Goal: Task Accomplishment & Management: Use online tool/utility

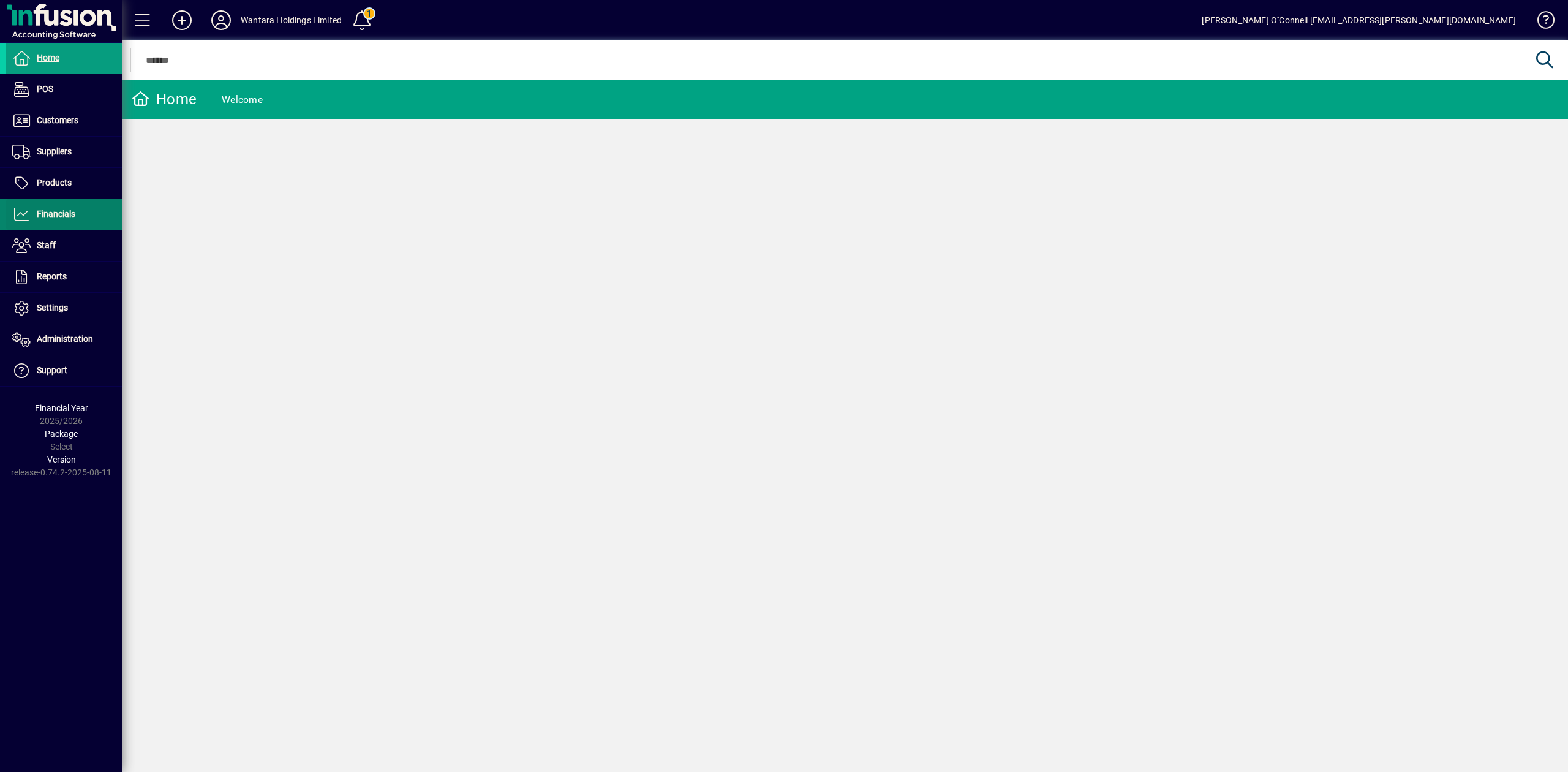
click at [77, 219] on span at bounding box center [64, 214] width 117 height 29
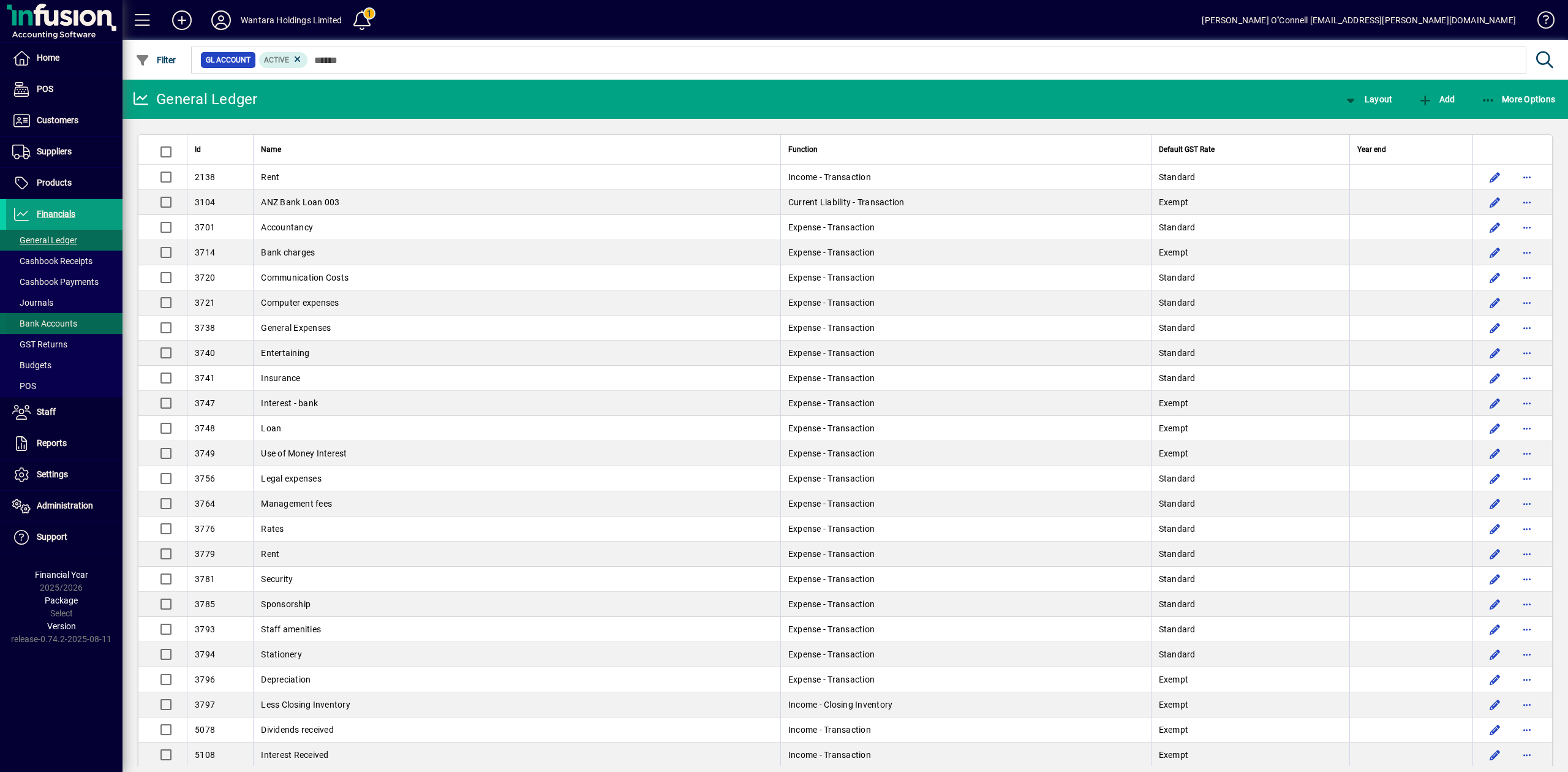
click at [69, 322] on span "Bank Accounts" at bounding box center [44, 323] width 65 height 10
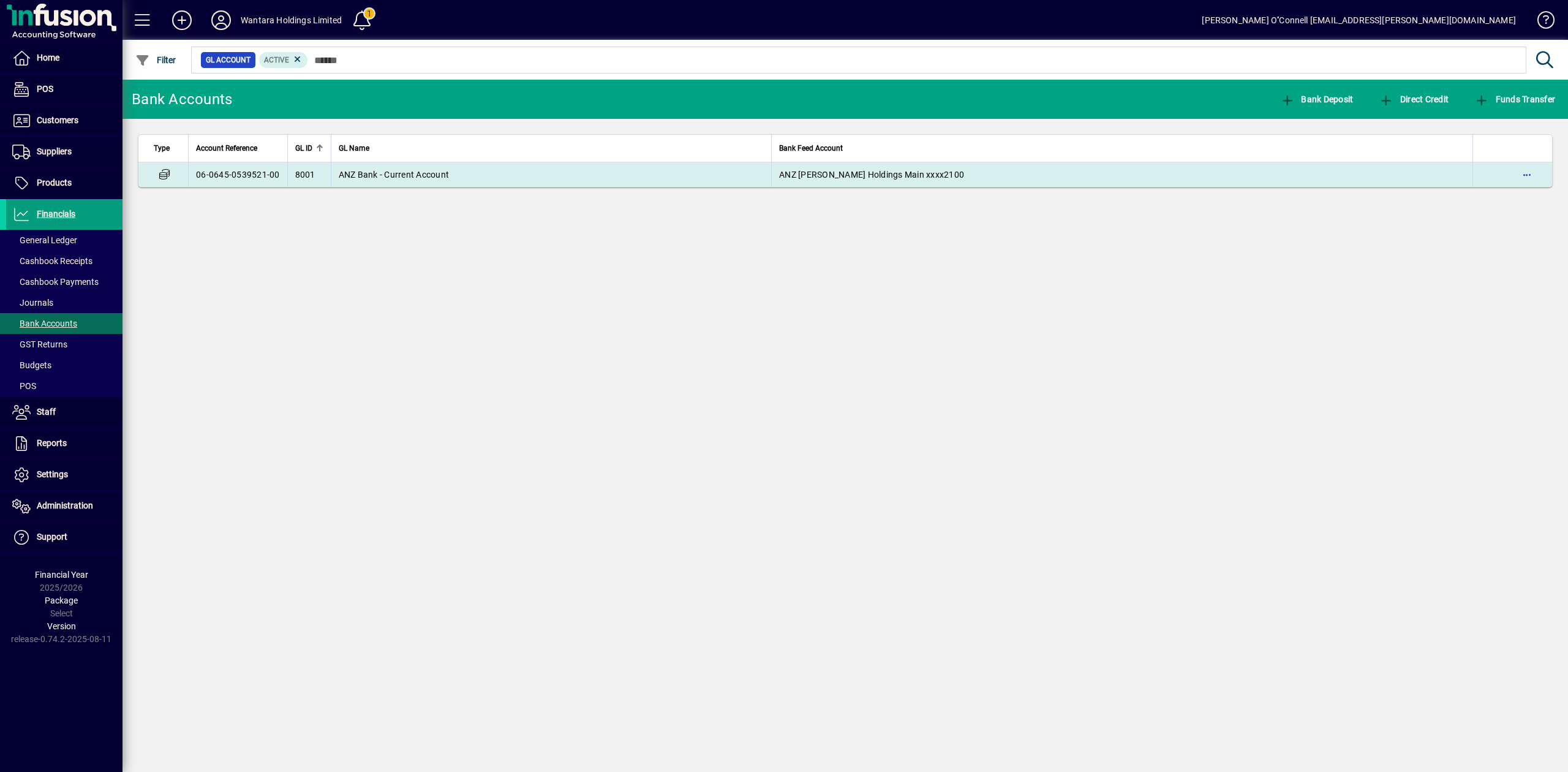
click at [388, 176] on span "ANZ Bank - Current Account" at bounding box center [394, 174] width 111 height 10
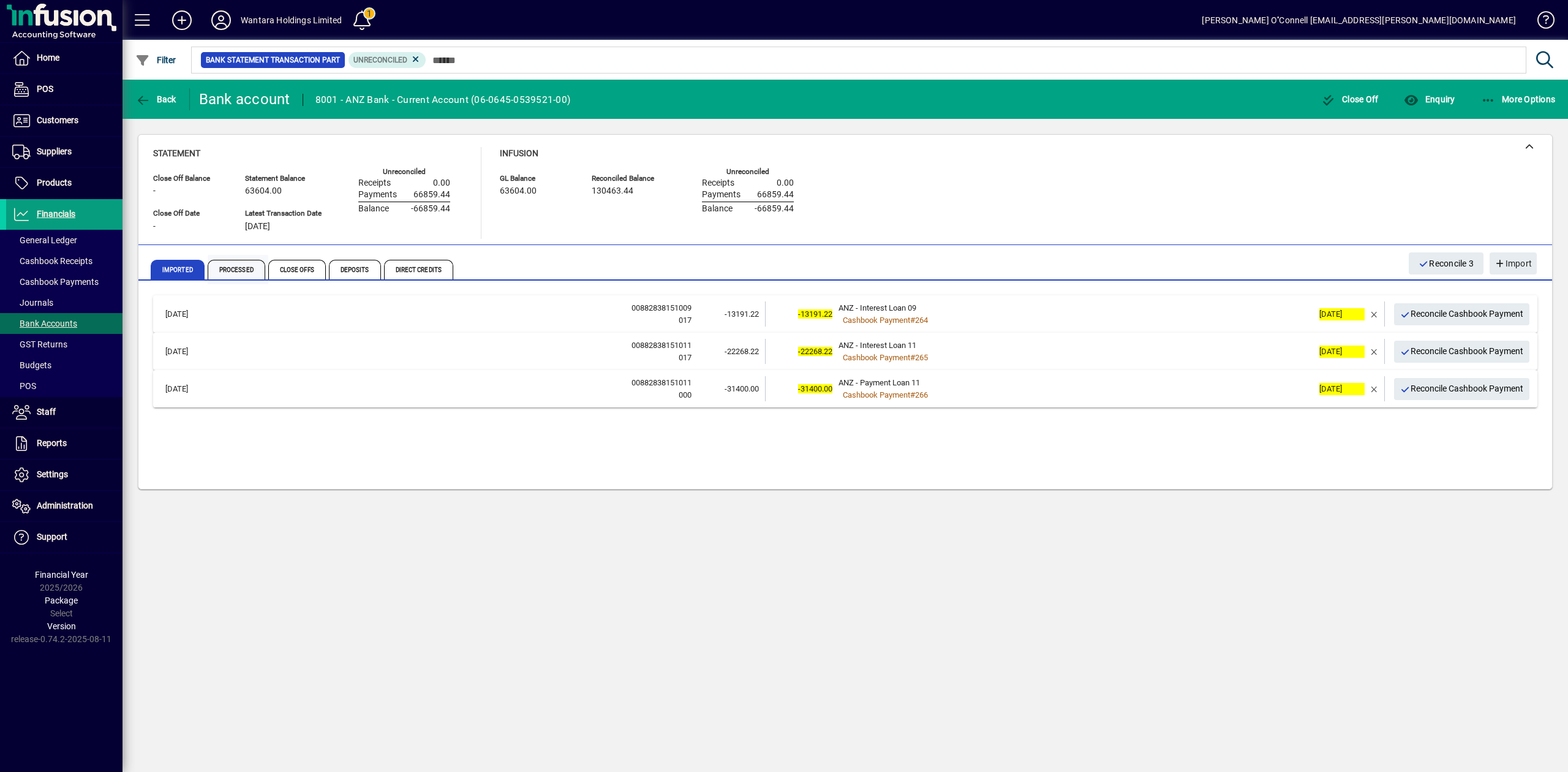
click at [237, 273] on span "Processed" at bounding box center [236, 270] width 58 height 20
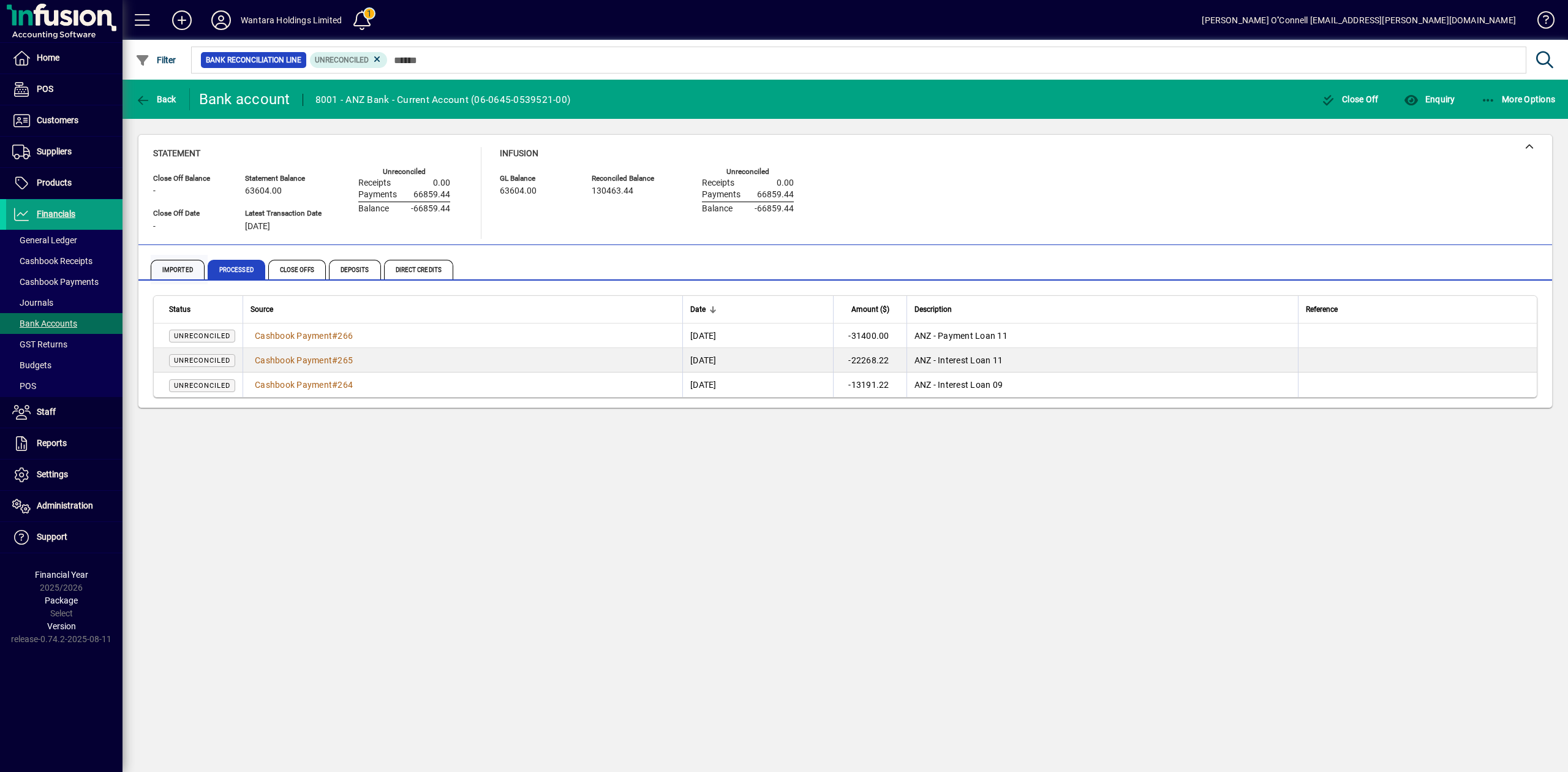
click at [174, 267] on span "Imported" at bounding box center [177, 270] width 54 height 20
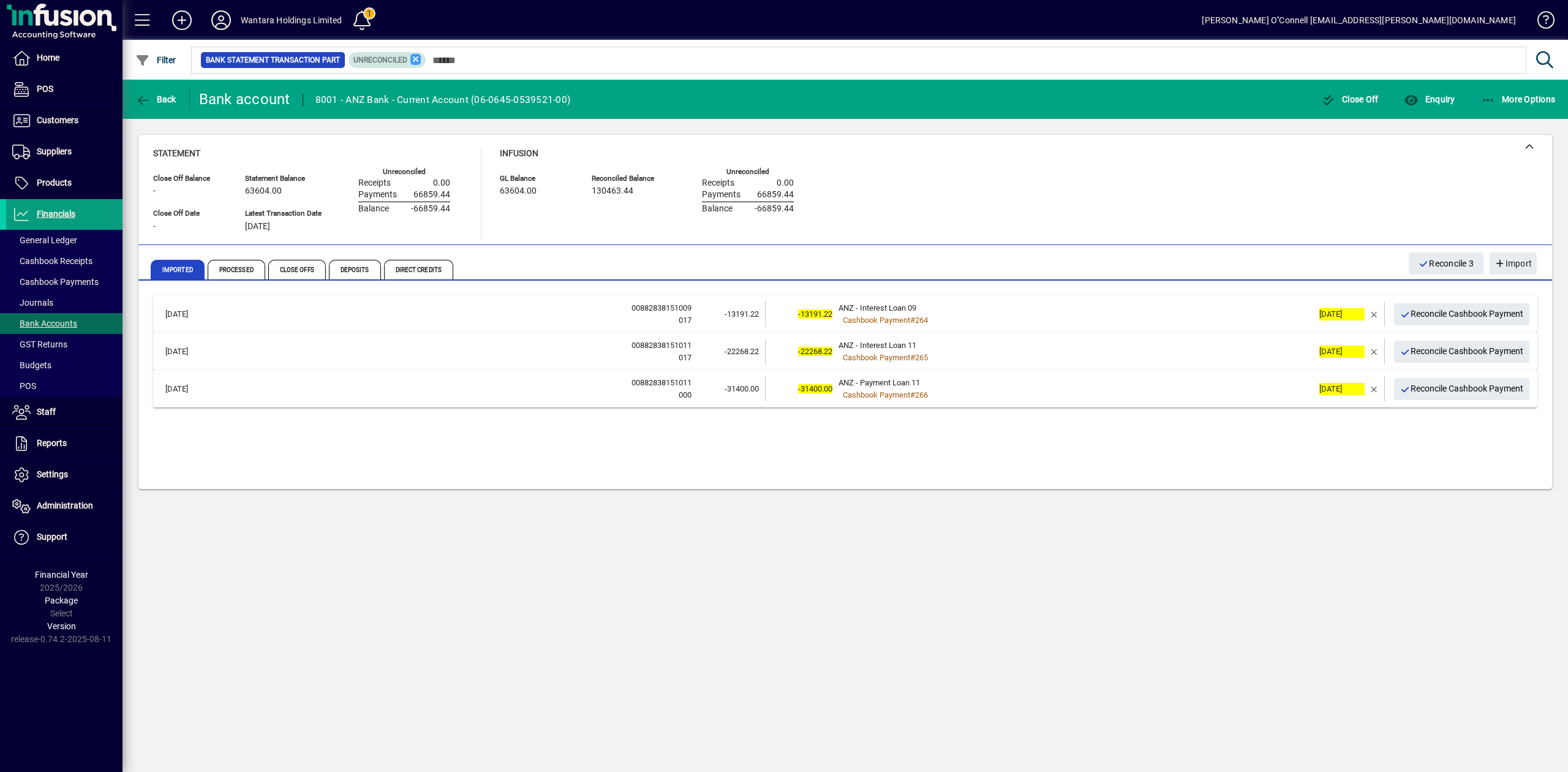
click at [410, 60] on icon at bounding box center [416, 59] width 11 height 11
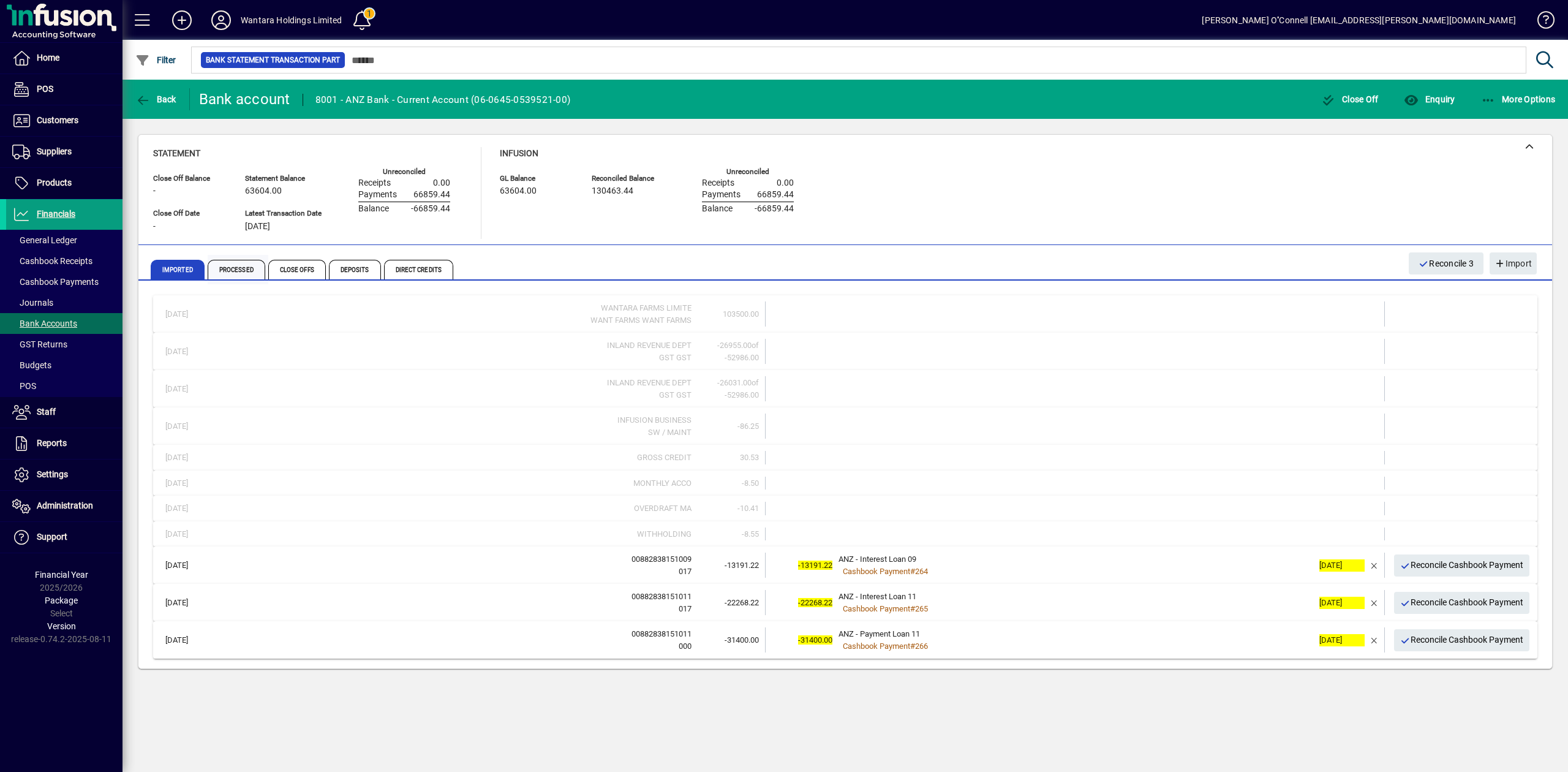
click at [228, 268] on span "Processed" at bounding box center [236, 270] width 58 height 20
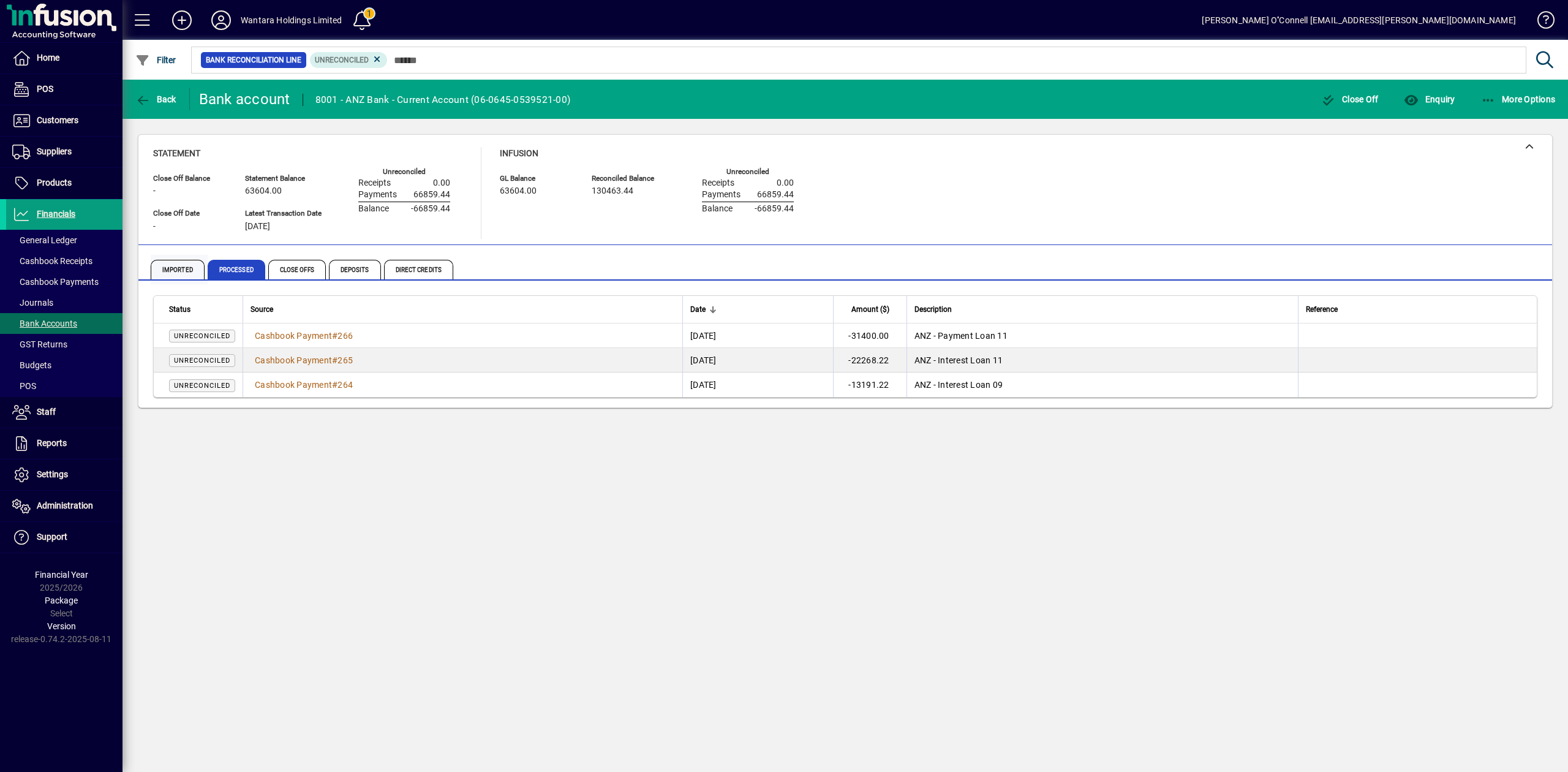
click at [166, 270] on span "Imported" at bounding box center [177, 270] width 54 height 20
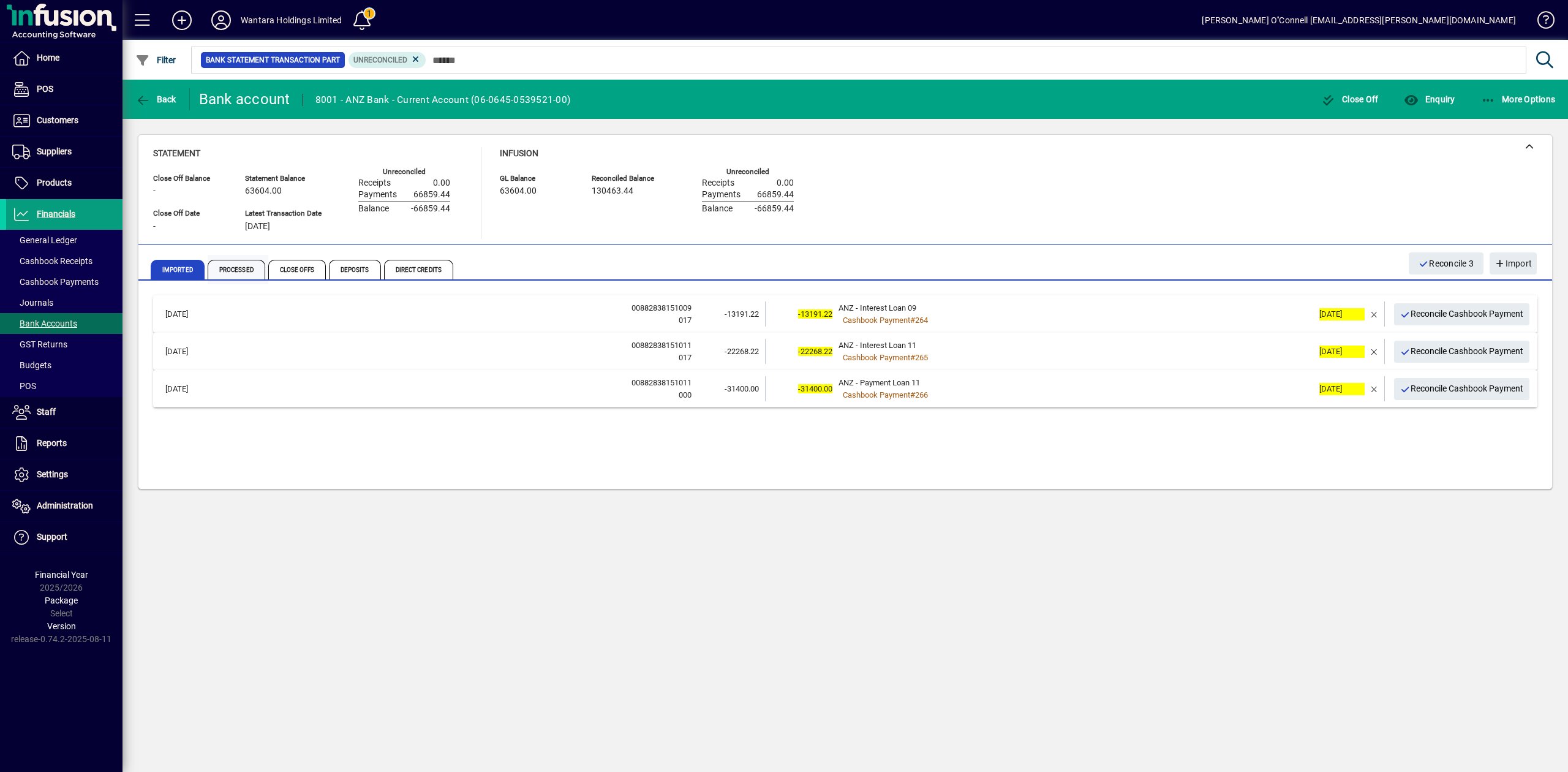
click at [241, 276] on span "Processed" at bounding box center [236, 270] width 58 height 20
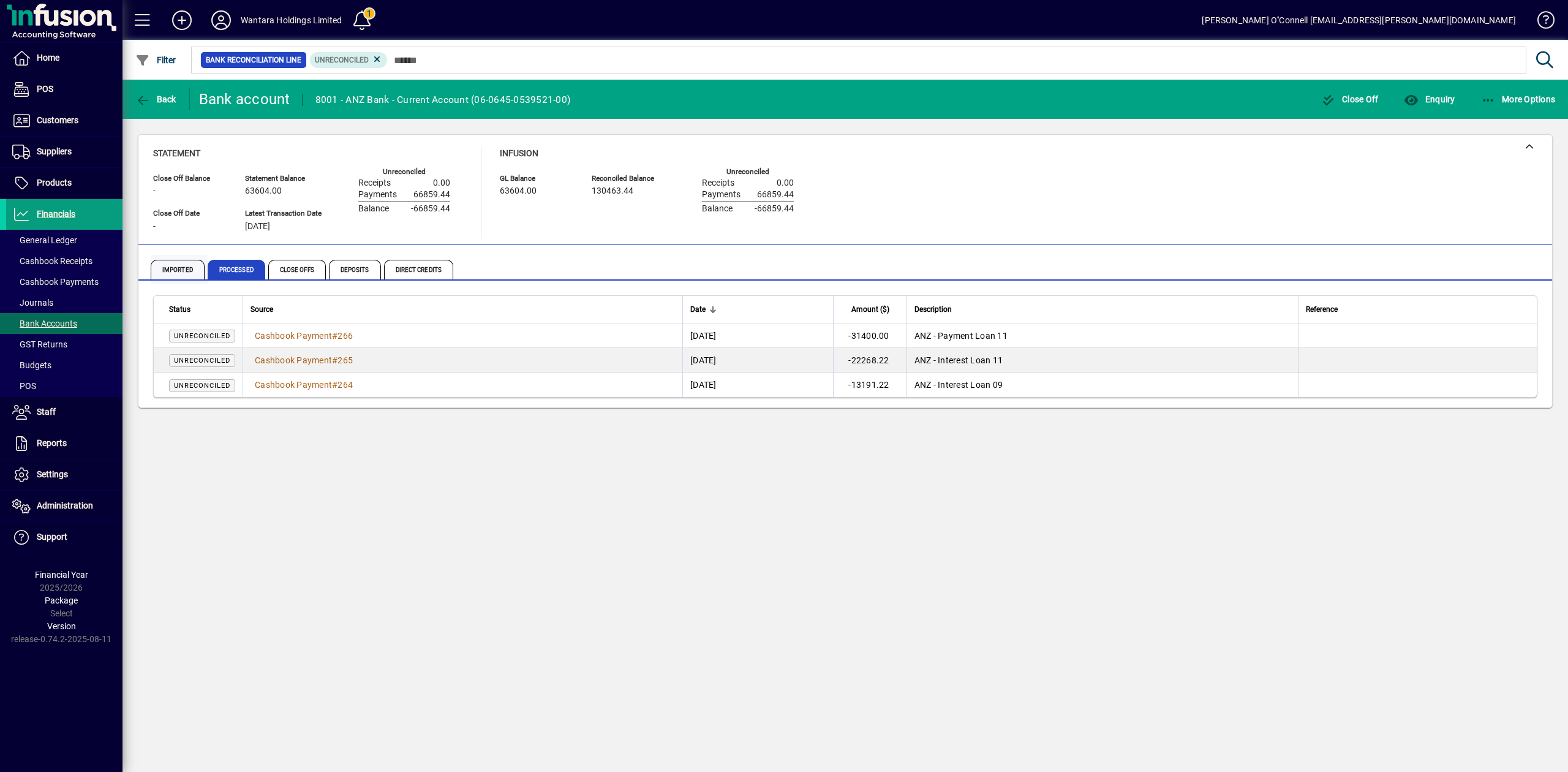
click at [170, 268] on span "Imported" at bounding box center [177, 270] width 54 height 20
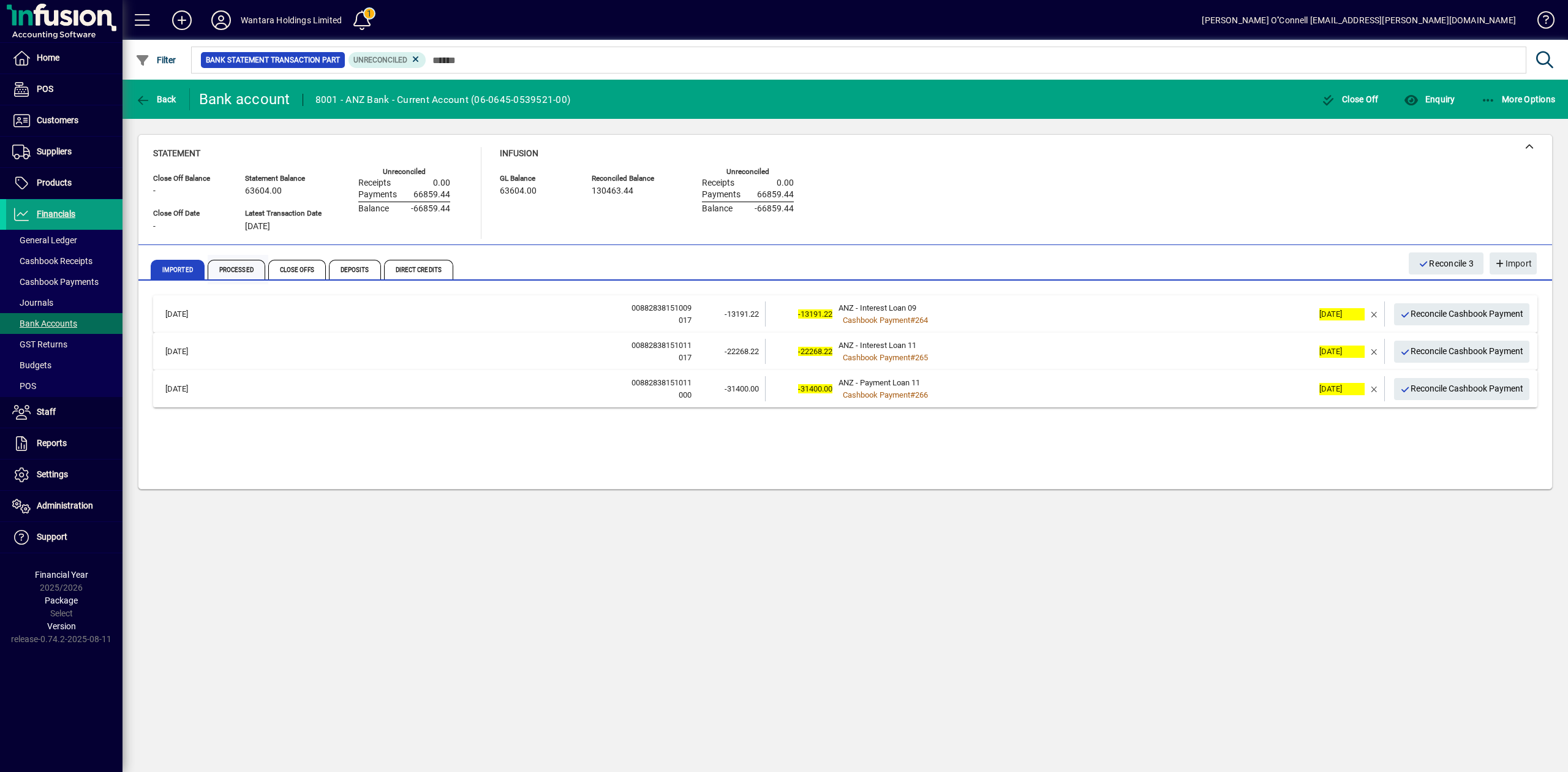
click at [245, 266] on span "Processed" at bounding box center [236, 270] width 58 height 20
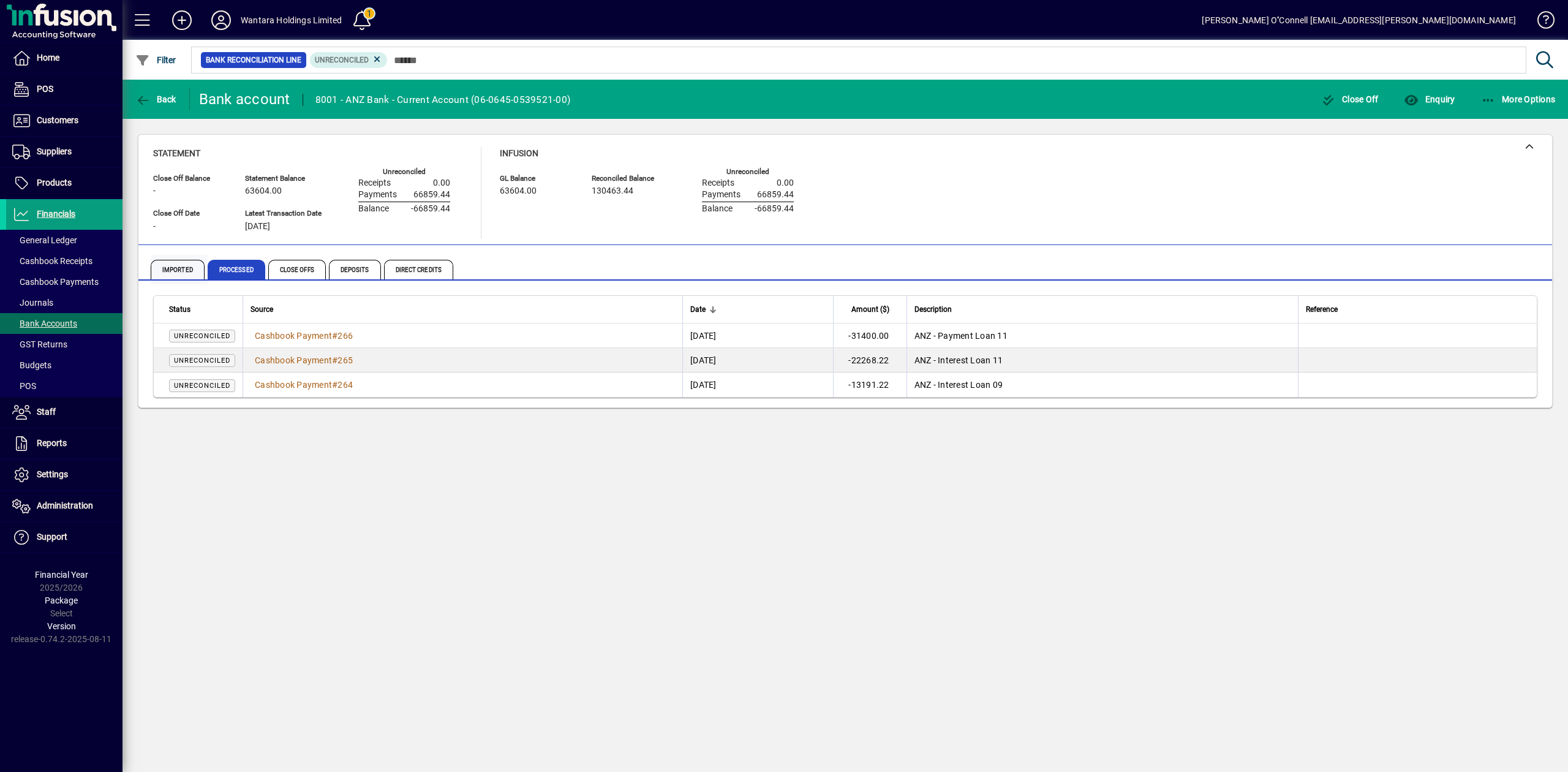
click at [188, 264] on span "Imported" at bounding box center [177, 270] width 54 height 20
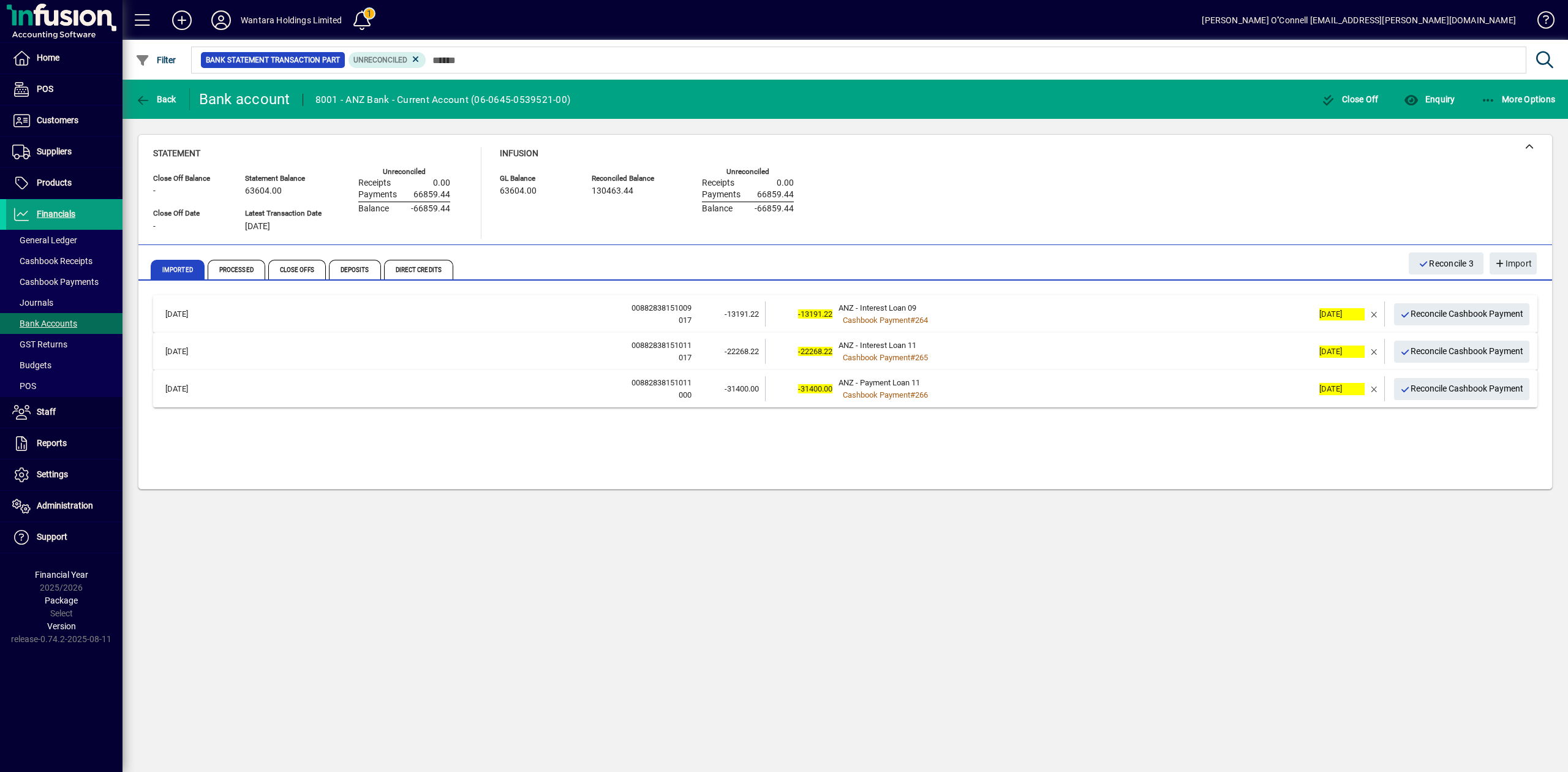
click at [1198, 199] on div "Statement Close Off Balance - Close Off Date - Statement Balance 63604.00 Lates…" at bounding box center [845, 193] width 1384 height 92
click at [68, 317] on span "Bank Accounts" at bounding box center [41, 323] width 71 height 13
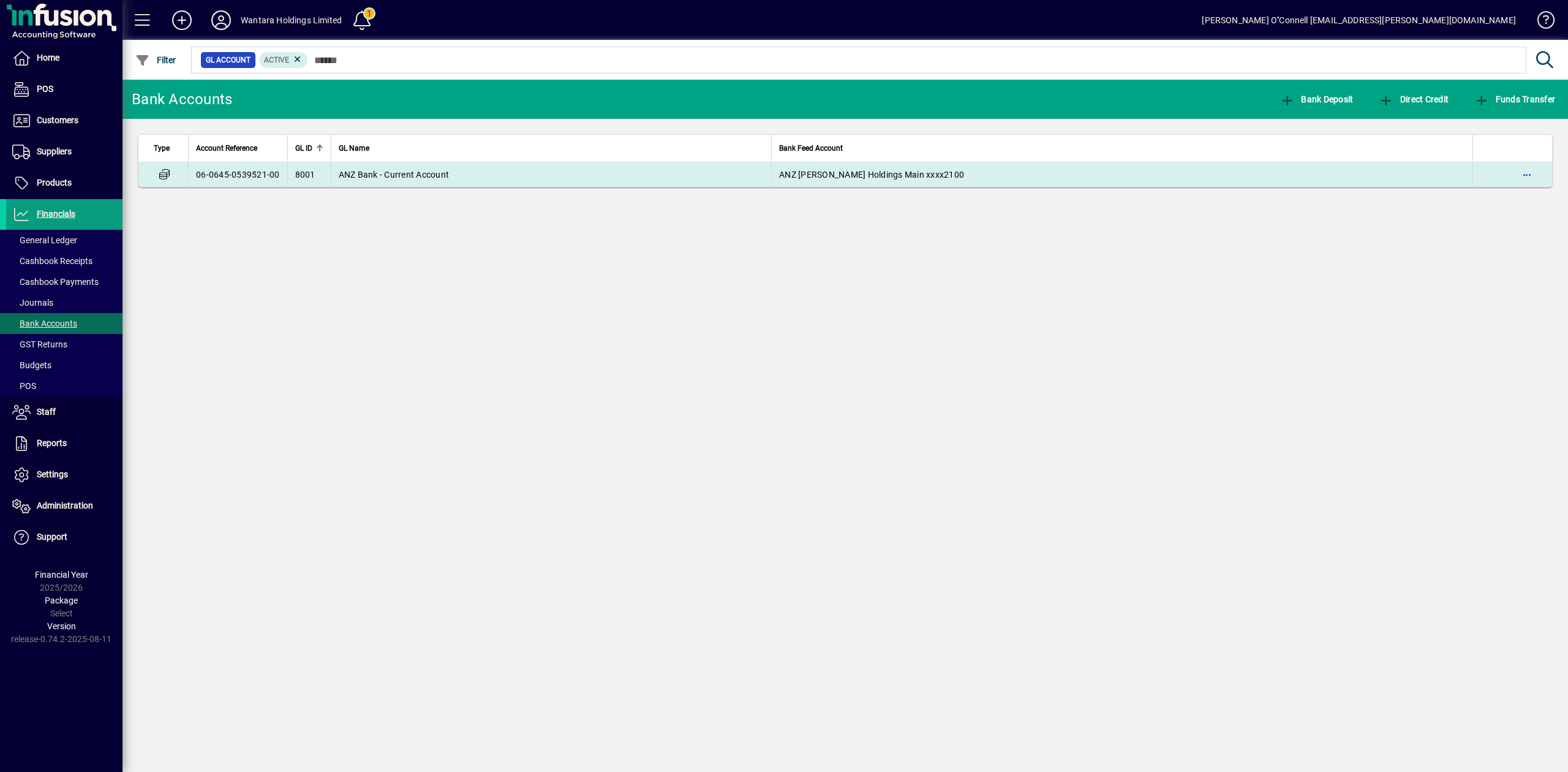
click at [1353, 182] on td "ANZ [PERSON_NAME] Holdings Main xxxx2100" at bounding box center [1122, 174] width 701 height 25
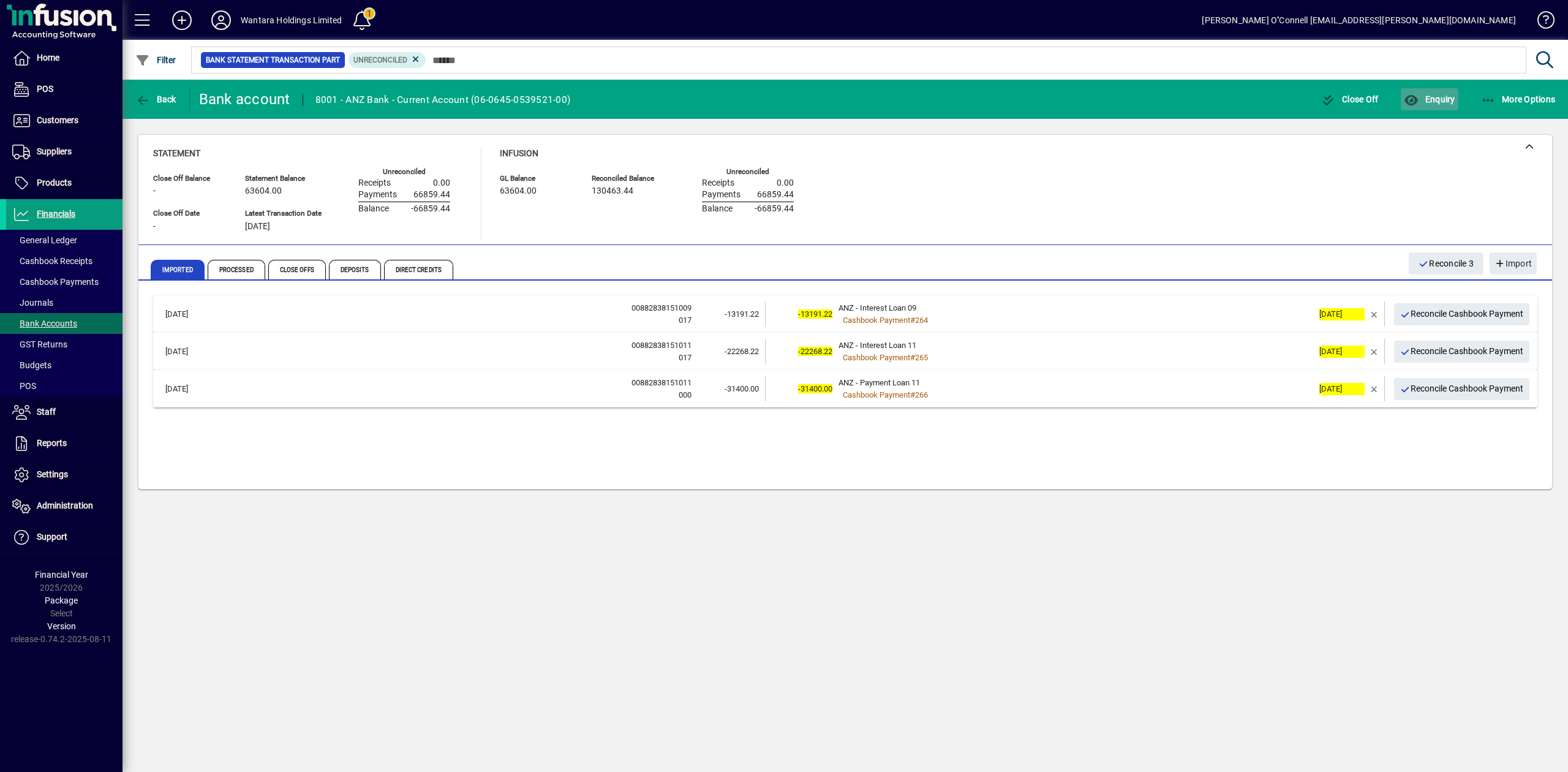
click at [1442, 89] on span "button" at bounding box center [1429, 99] width 57 height 29
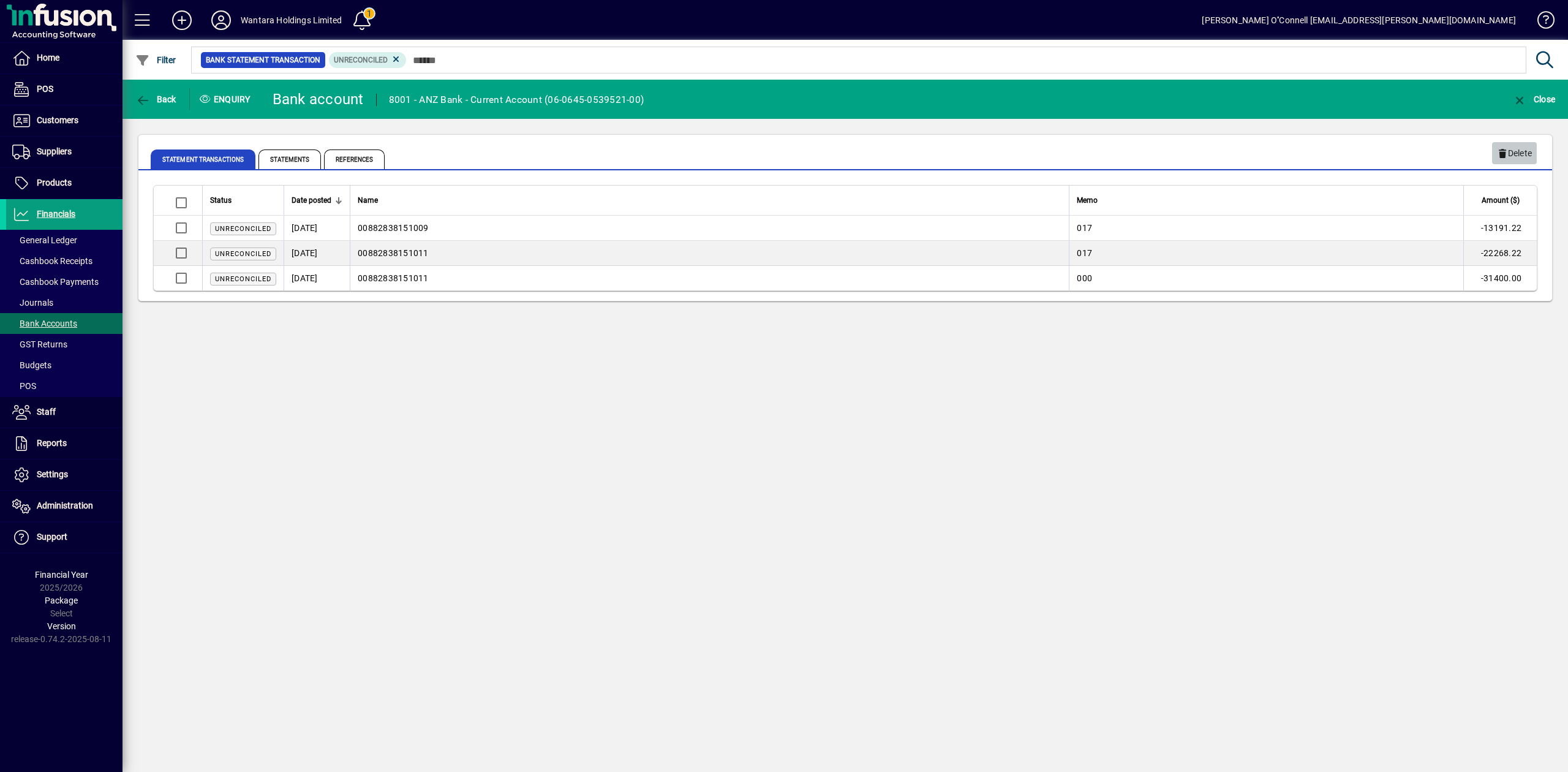
click at [1509, 152] on span "Delete" at bounding box center [1514, 153] width 35 height 21
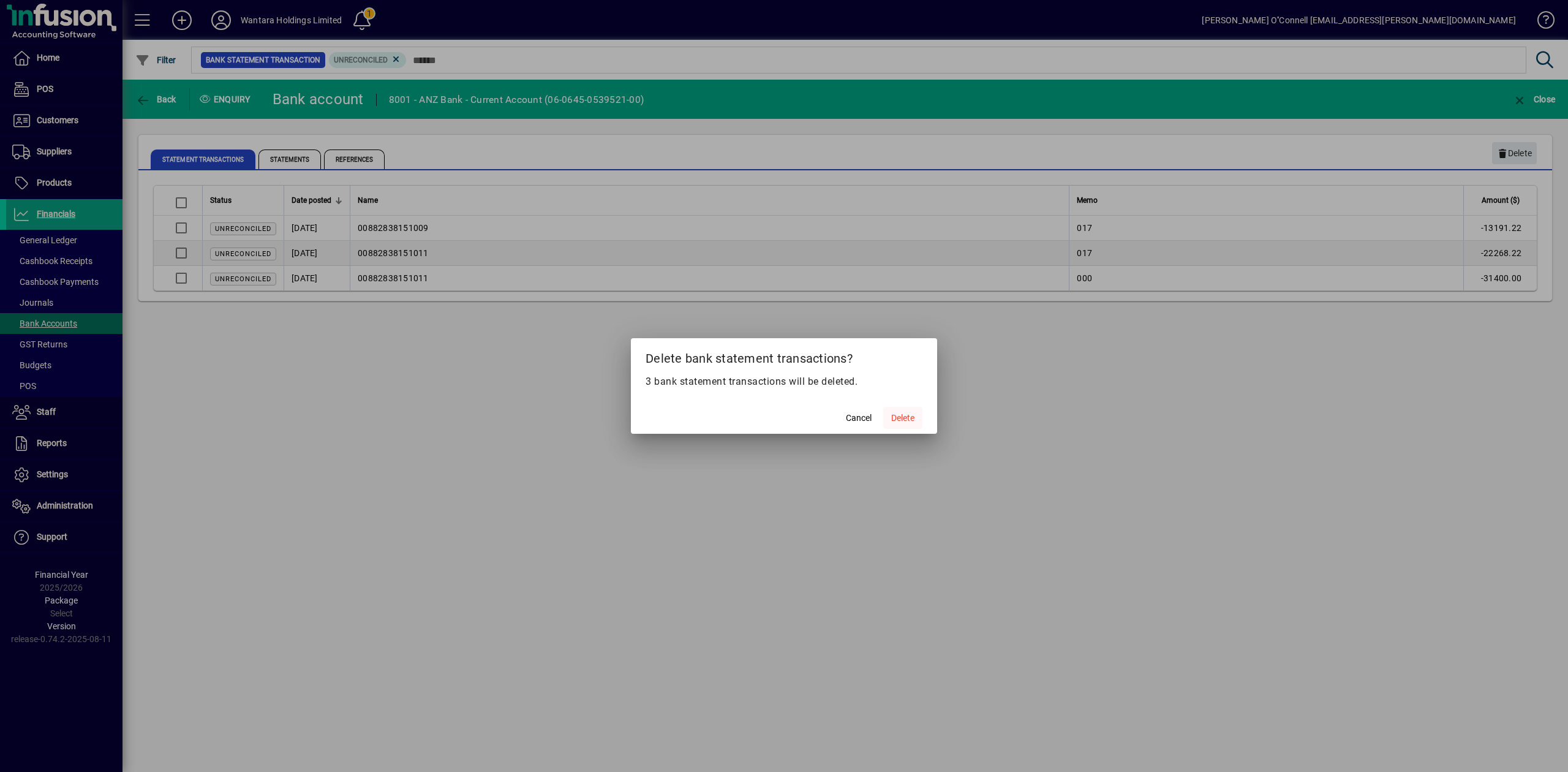
click at [902, 424] on span "Delete" at bounding box center [903, 417] width 23 height 13
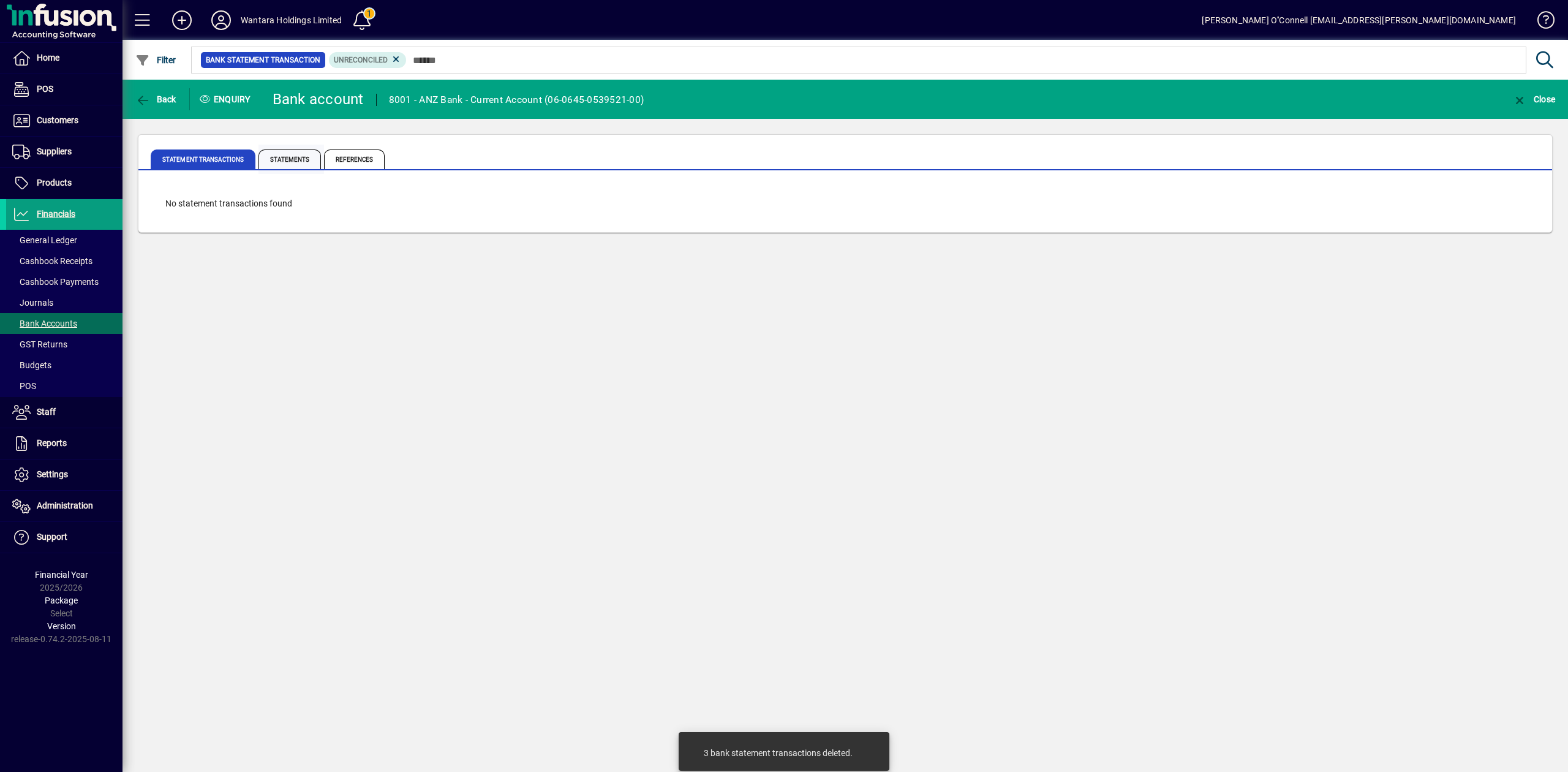
click at [284, 158] on span "Statements" at bounding box center [290, 160] width 62 height 20
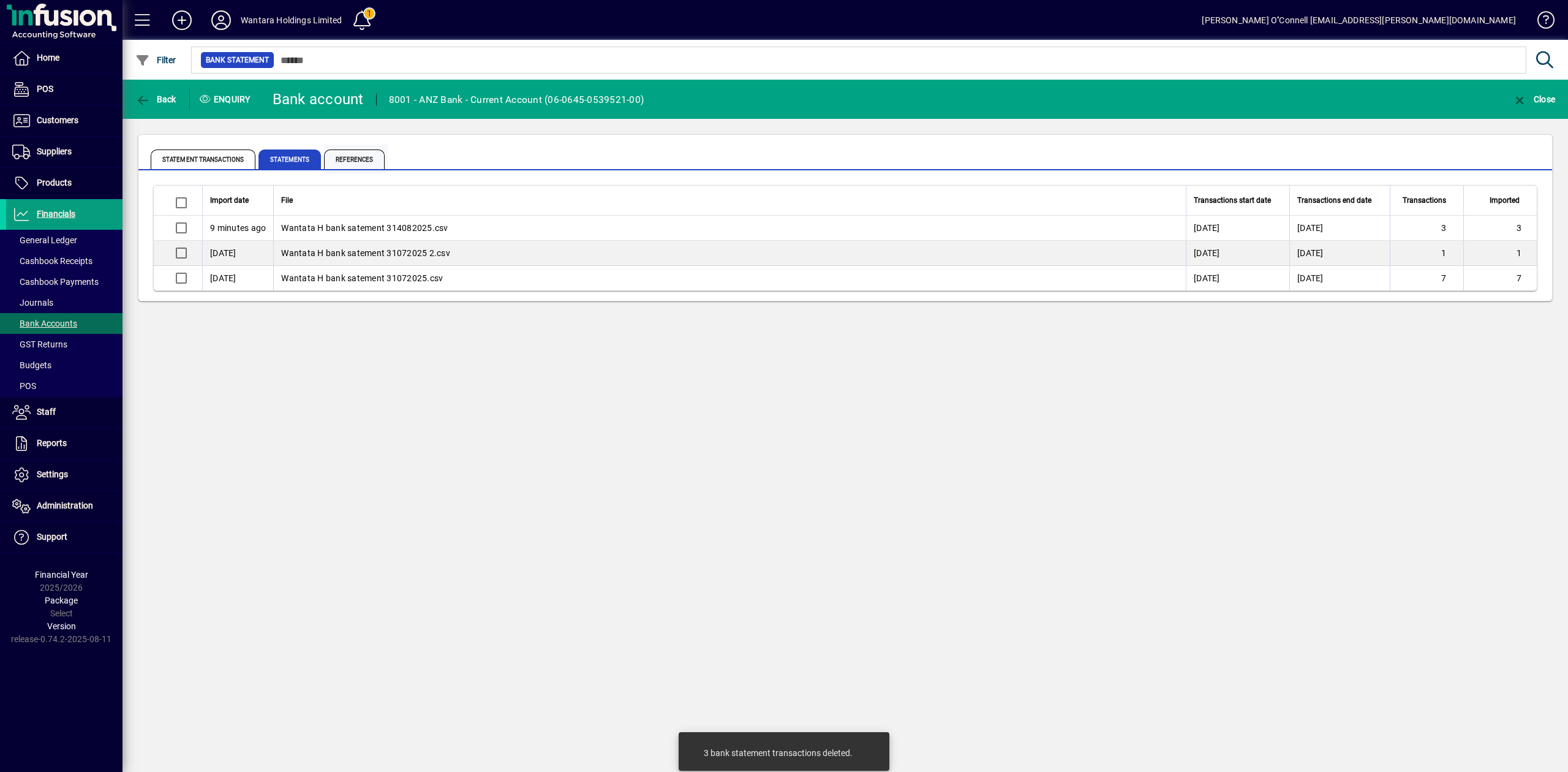
click at [342, 154] on span "References" at bounding box center [355, 160] width 61 height 20
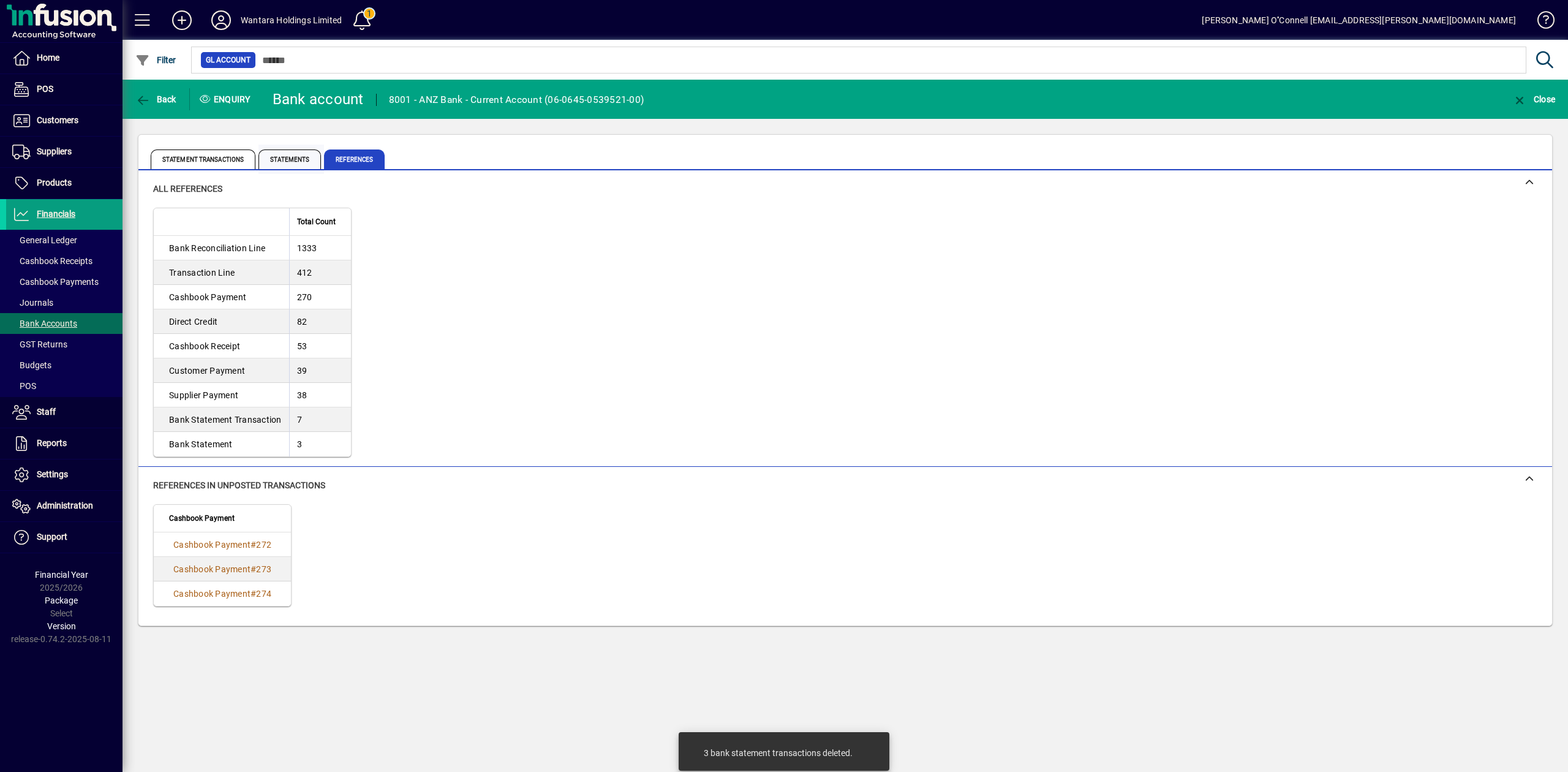
click at [270, 158] on span "Statements" at bounding box center [290, 160] width 62 height 20
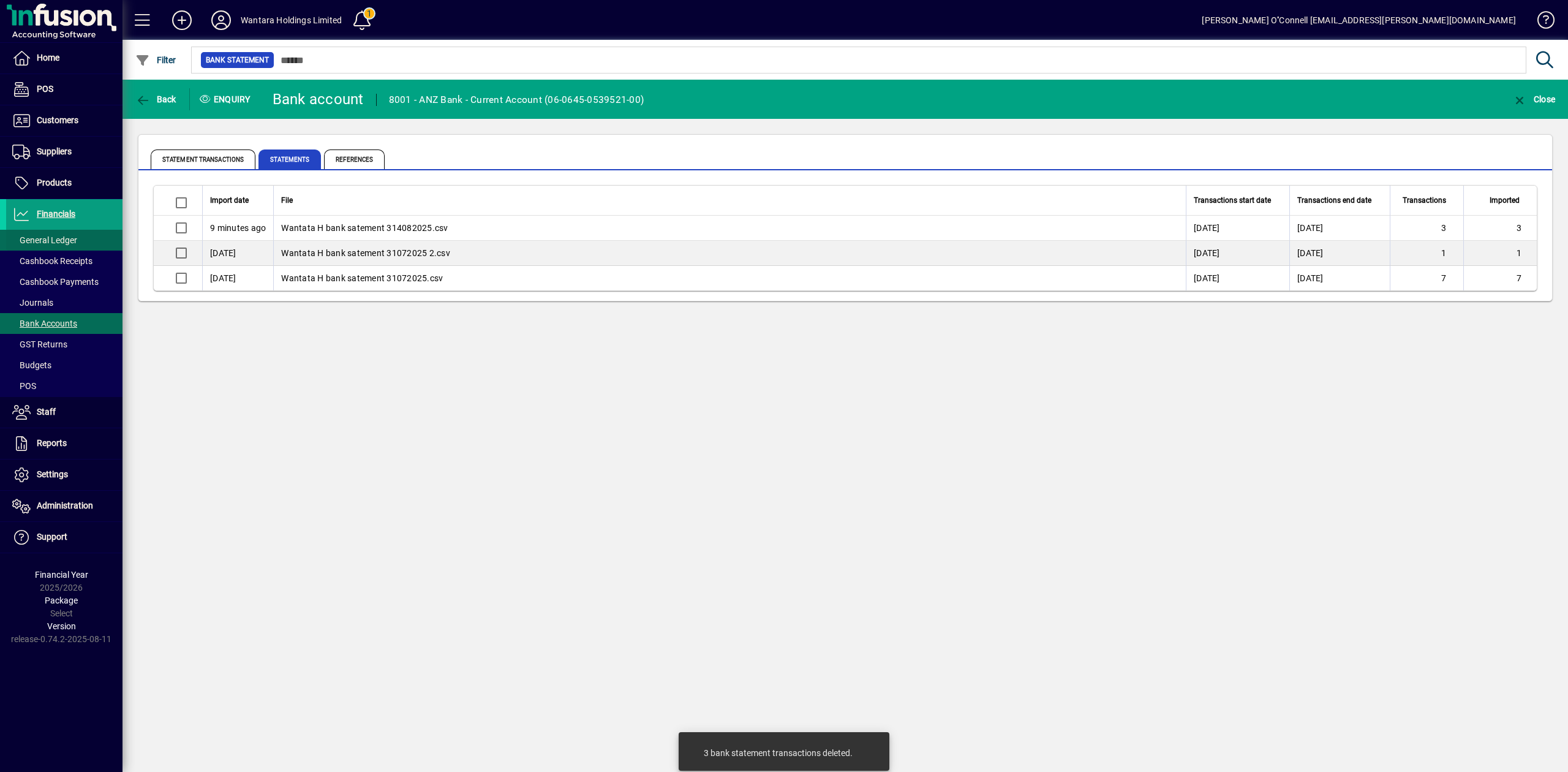
click at [77, 241] on span "General Ledger" at bounding box center [41, 240] width 71 height 13
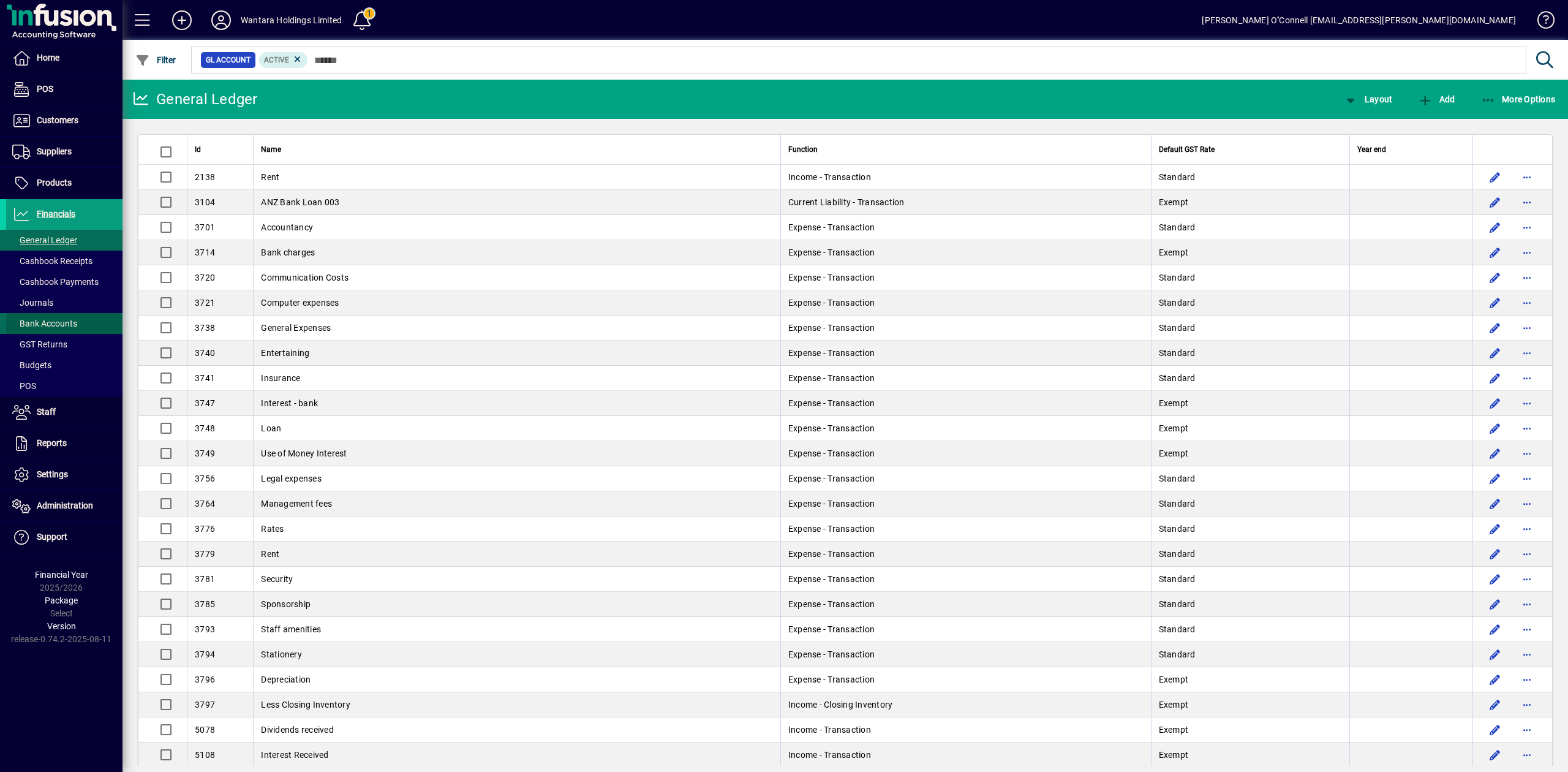
click at [56, 319] on span "Bank Accounts" at bounding box center [44, 323] width 65 height 10
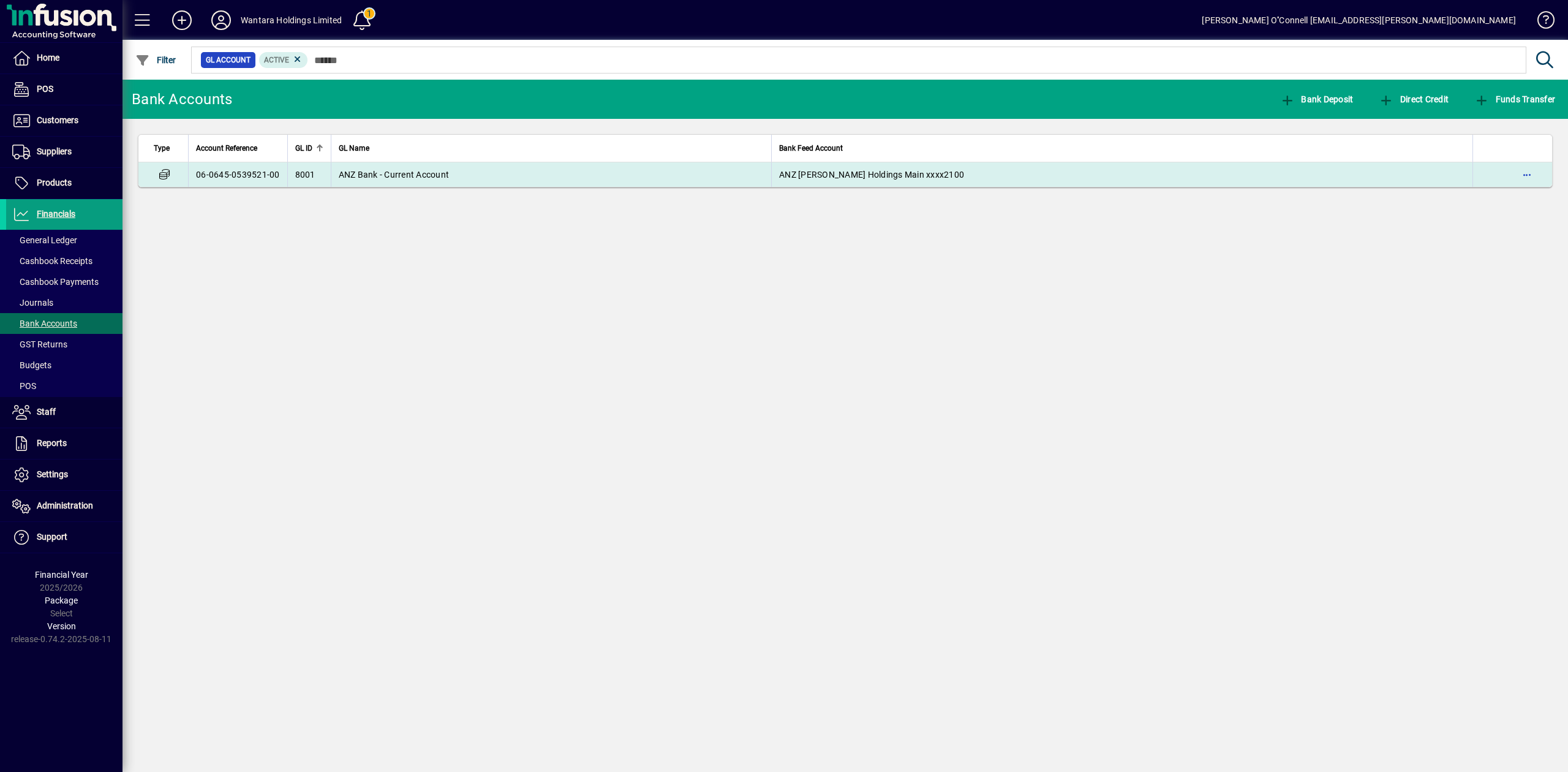
click at [294, 168] on td "8001" at bounding box center [309, 174] width 44 height 25
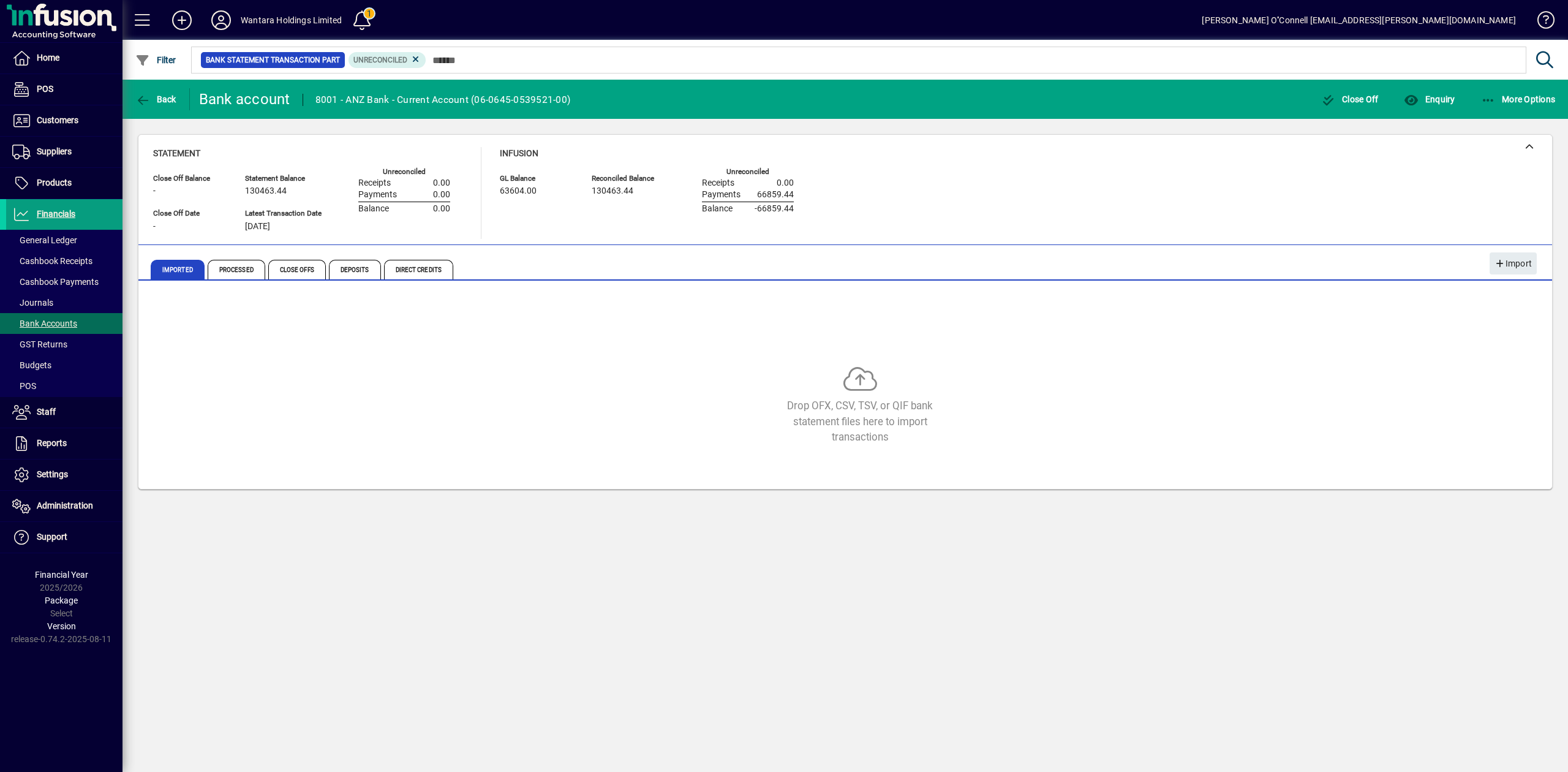
click at [1201, 162] on div "Statement Close Off Balance - Close Off Date - Statement Balance 130463.44 Late…" at bounding box center [845, 193] width 1384 height 92
click at [569, 247] on div "Imported Processed Close Offs Deposits Direct Credits" at bounding box center [845, 263] width 1414 height 36
click at [472, 222] on div "Statement Close Off Balance - Close Off Date - Statement Balance 130463.44 Late…" at bounding box center [482, 193] width 659 height 92
click at [622, 204] on div "Reconciled Balance 130463.44" at bounding box center [628, 192] width 74 height 40
click at [1096, 185] on div "Statement Close Off Balance - Close Off Date - Statement Balance 130463.44 Late…" at bounding box center [845, 193] width 1384 height 92
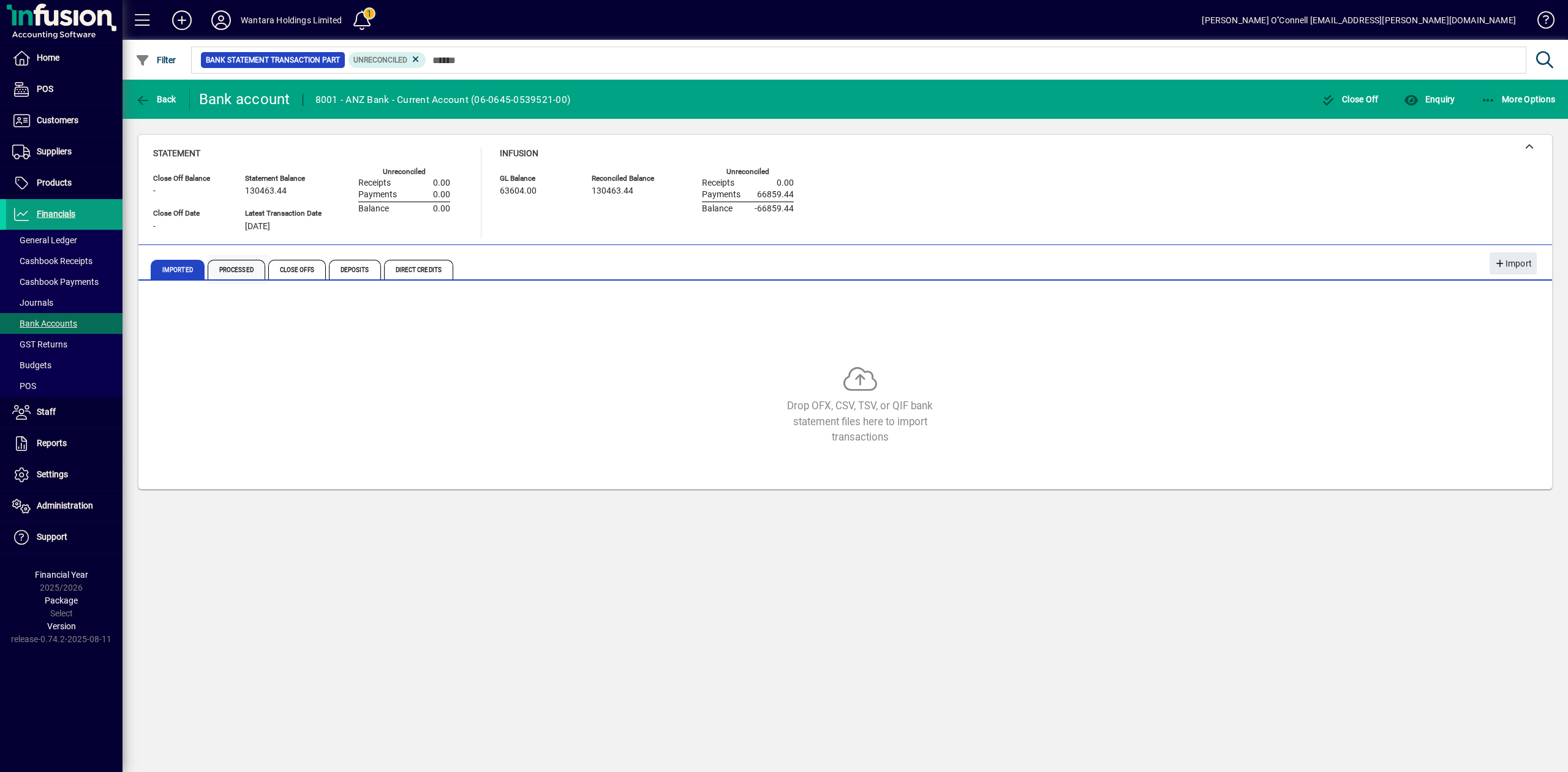
click at [229, 271] on span "Processed" at bounding box center [236, 270] width 58 height 20
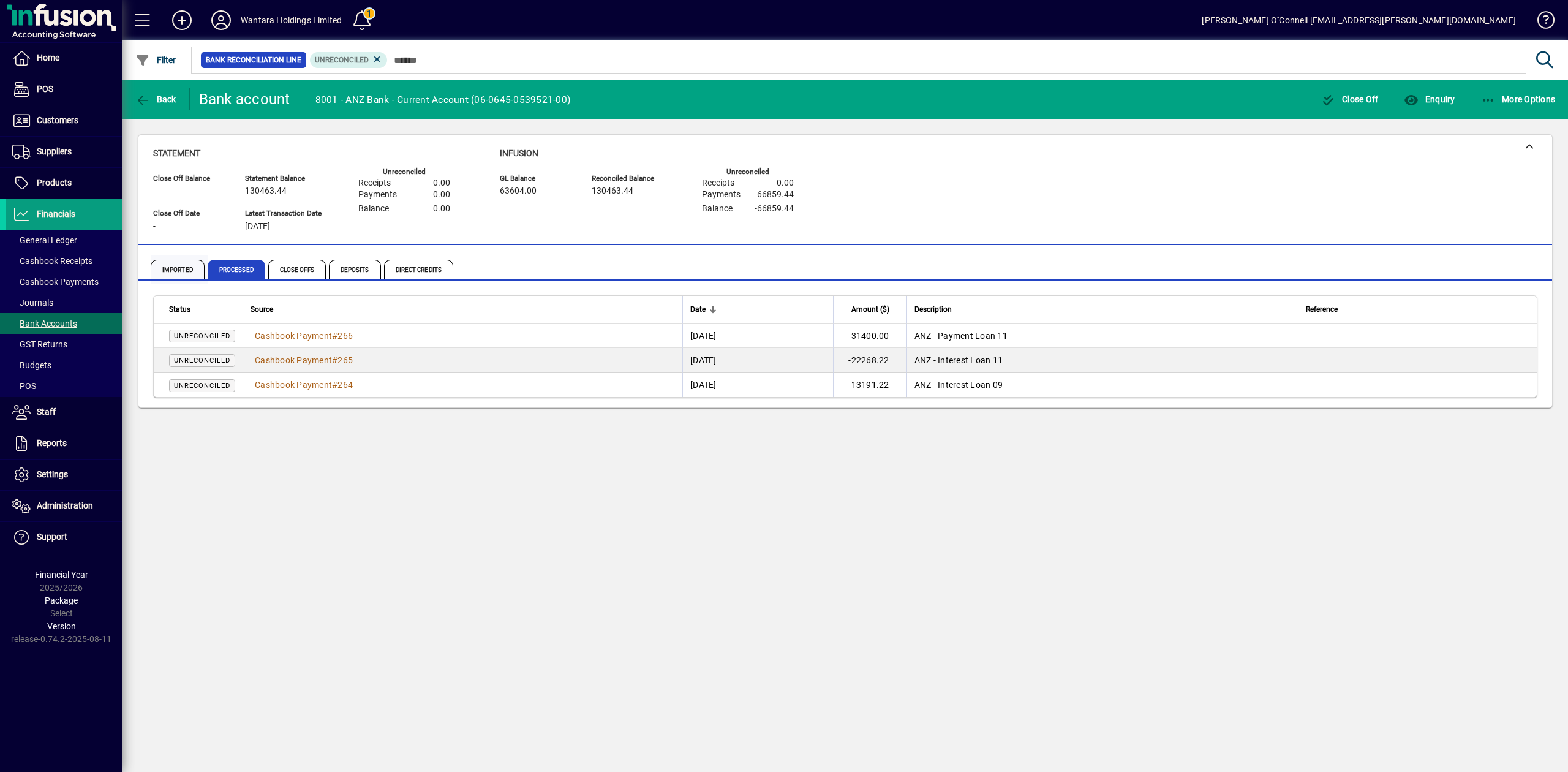
click at [180, 273] on span "Imported" at bounding box center [177, 270] width 54 height 20
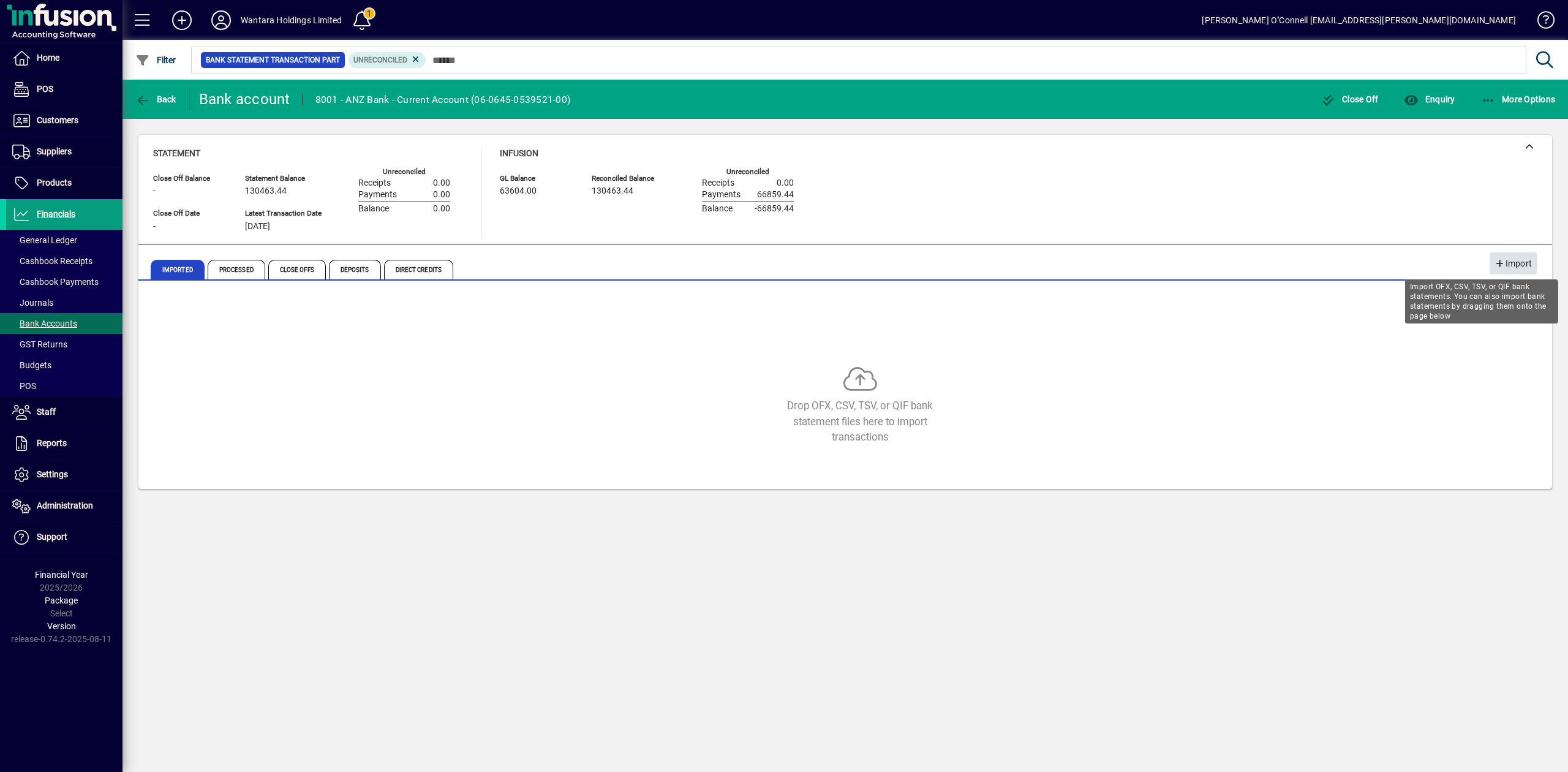
click at [1515, 265] on span "Import" at bounding box center [1513, 264] width 37 height 21
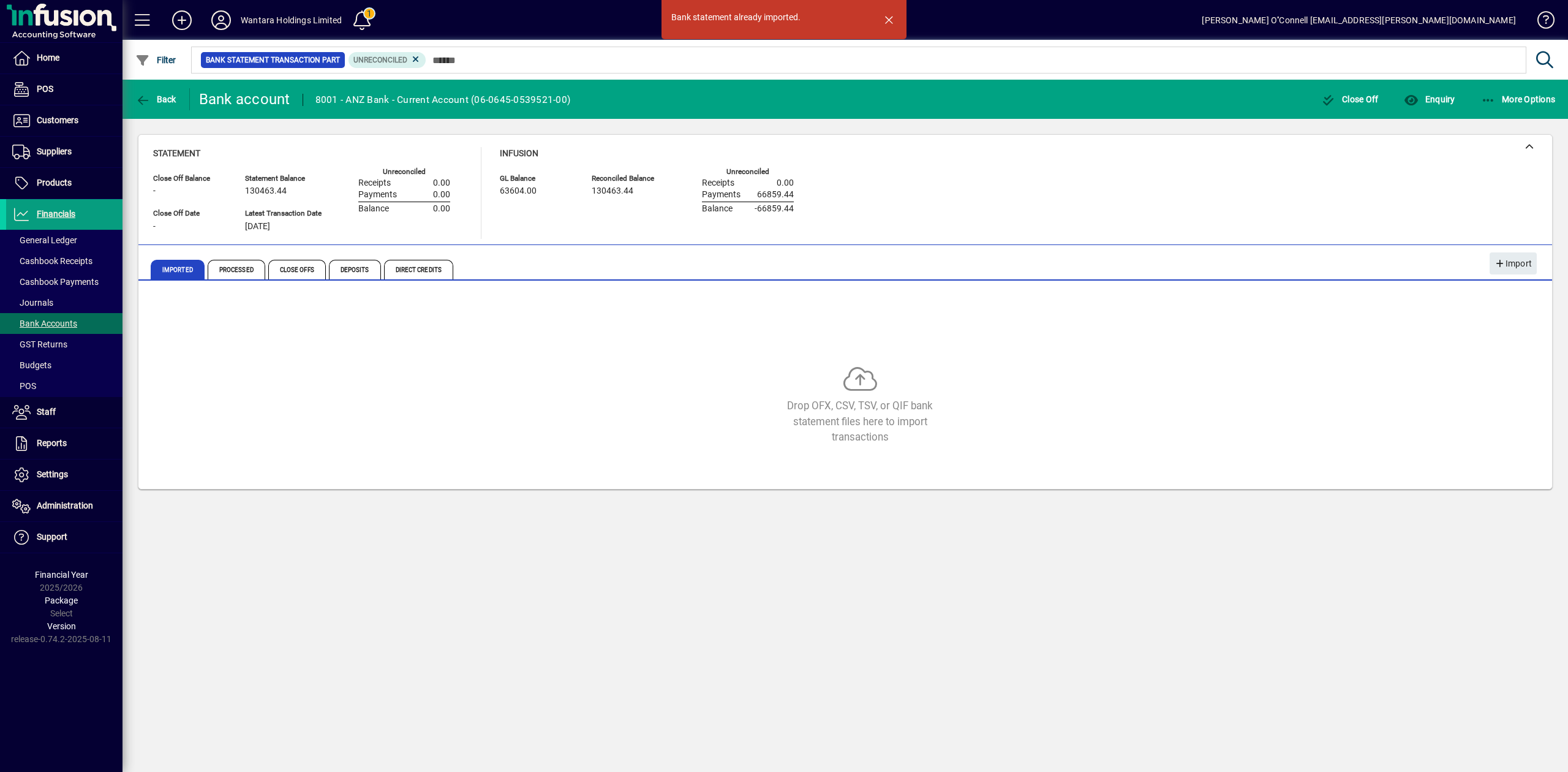
click at [1042, 188] on div "Statement Close Off Balance - Close Off Date - Statement Balance 130463.44 Late…" at bounding box center [845, 193] width 1384 height 92
click at [893, 15] on span "button" at bounding box center [889, 19] width 29 height 29
click at [50, 327] on span "Bank Accounts" at bounding box center [44, 323] width 65 height 10
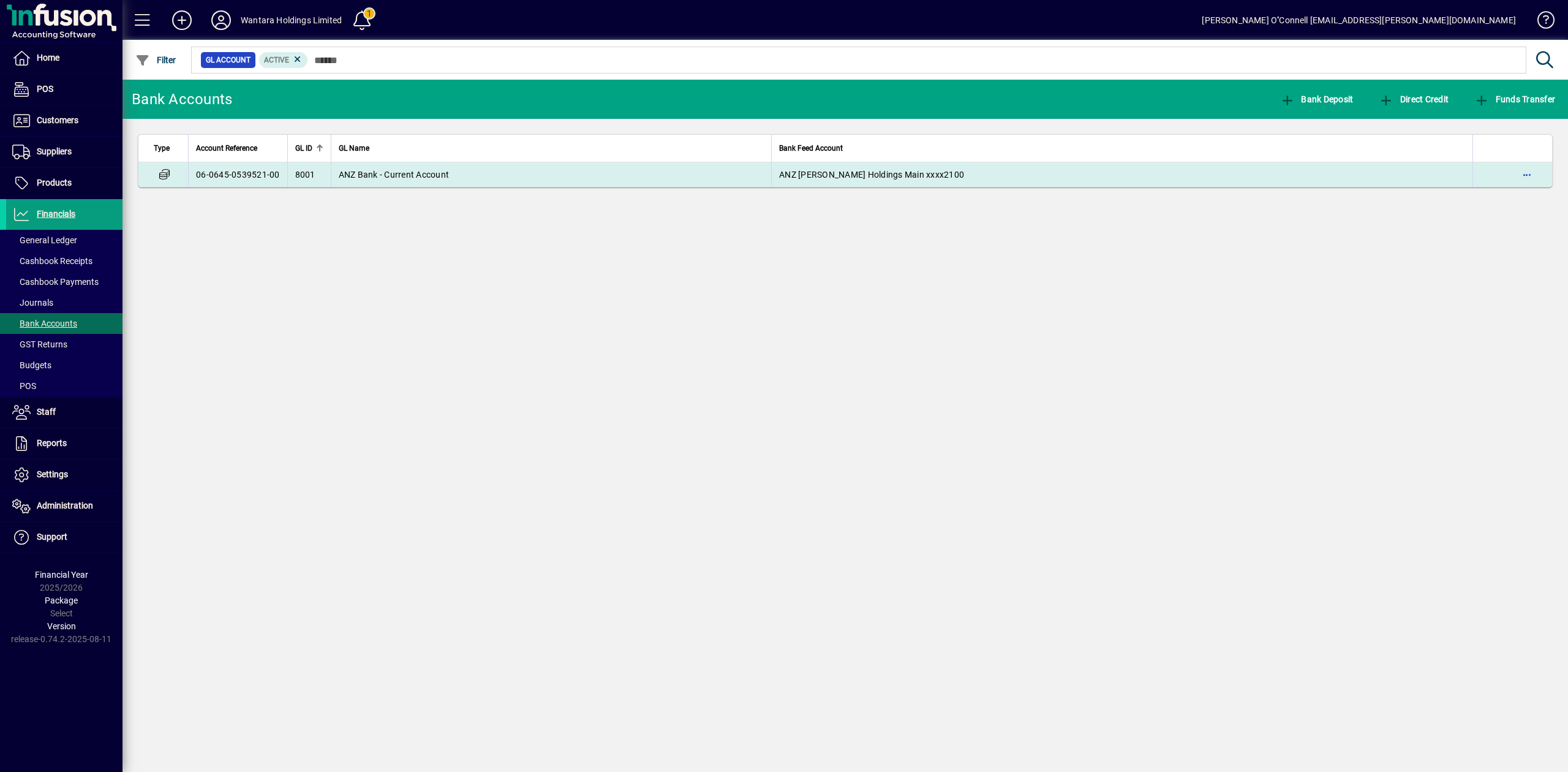
click at [486, 185] on td "ANZ Bank - Current Account" at bounding box center [551, 174] width 441 height 25
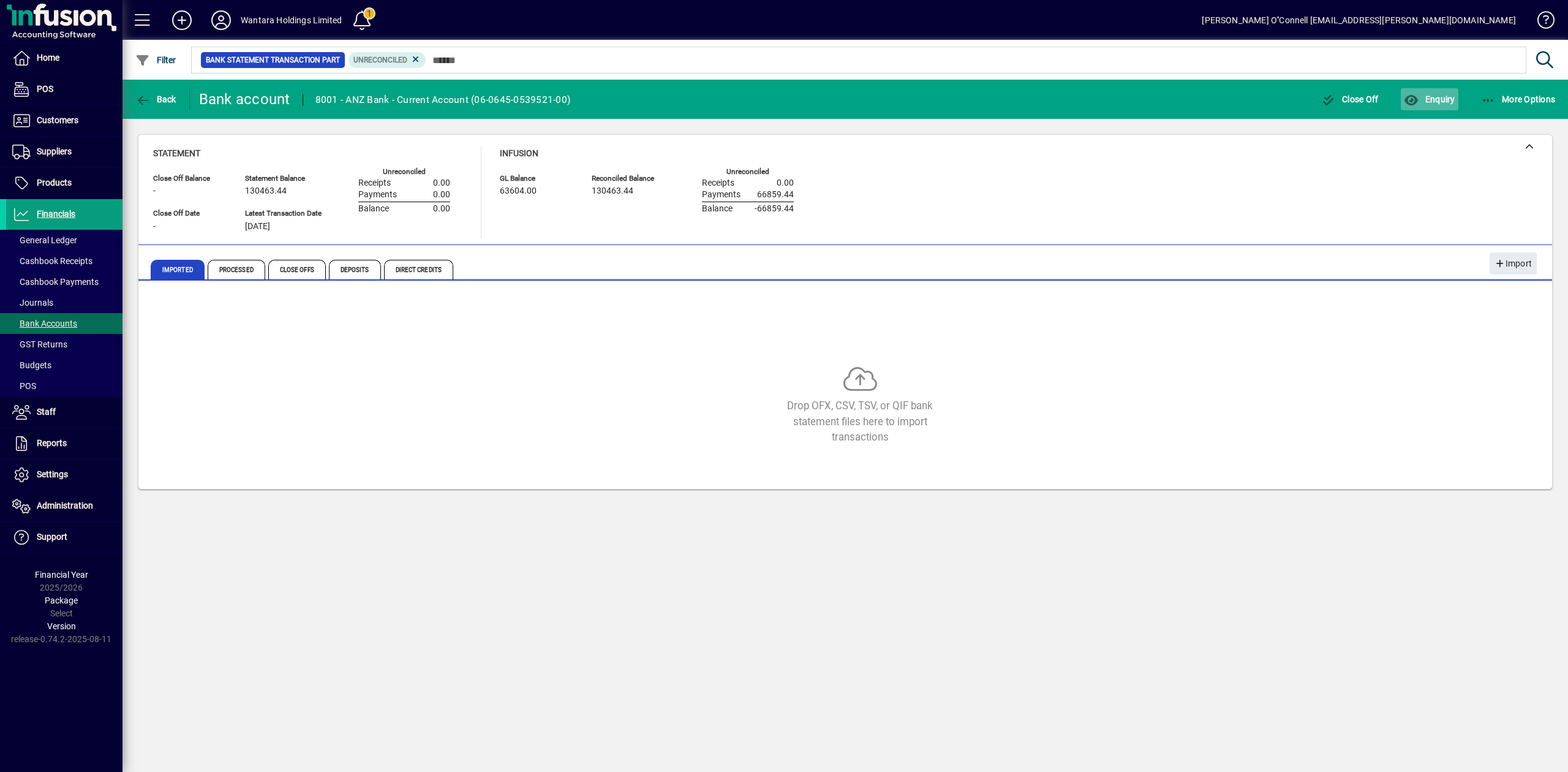
click at [1437, 98] on span "Enquiry" at bounding box center [1429, 99] width 51 height 10
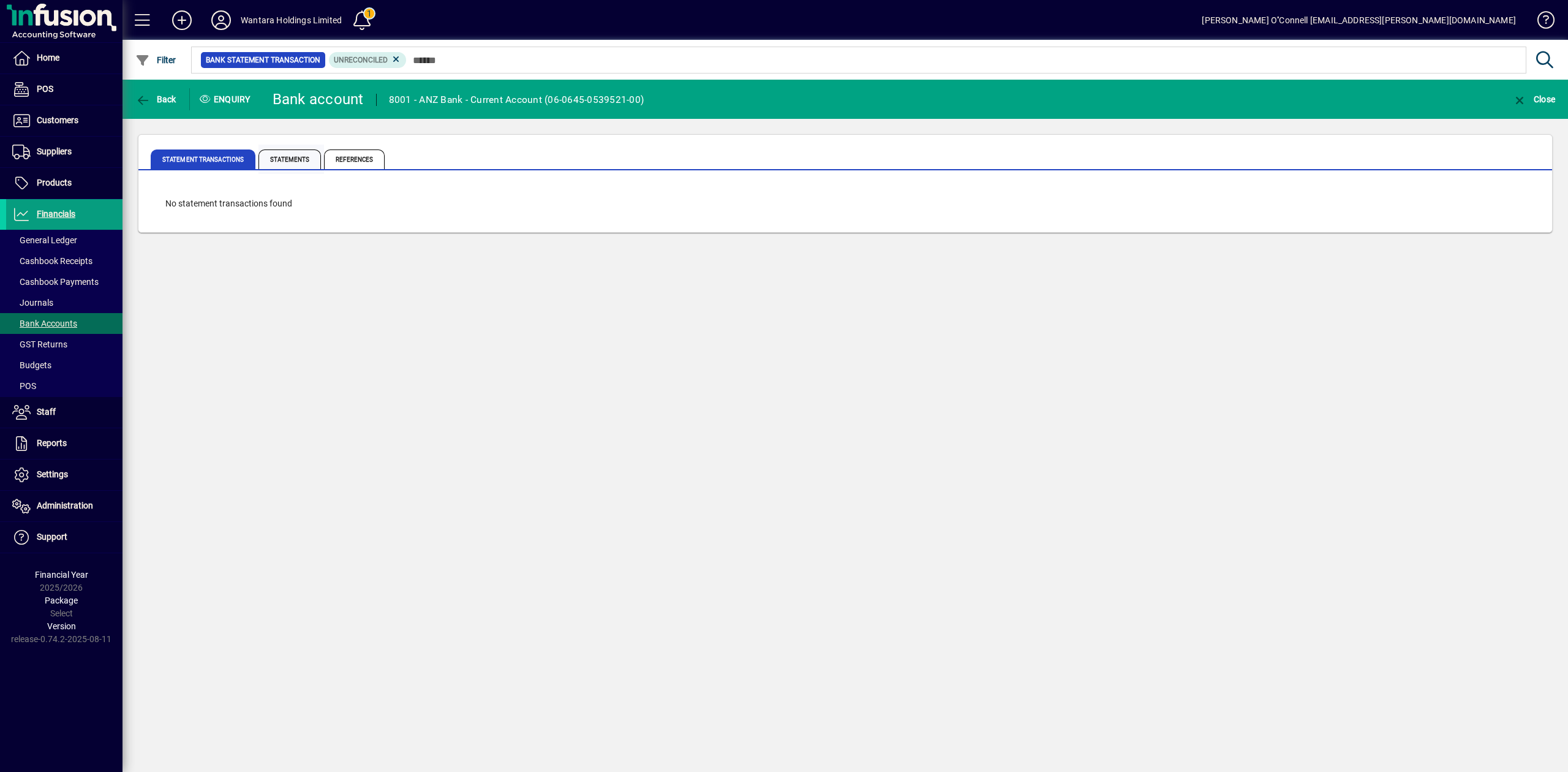
click at [296, 157] on span "Statements" at bounding box center [290, 160] width 62 height 20
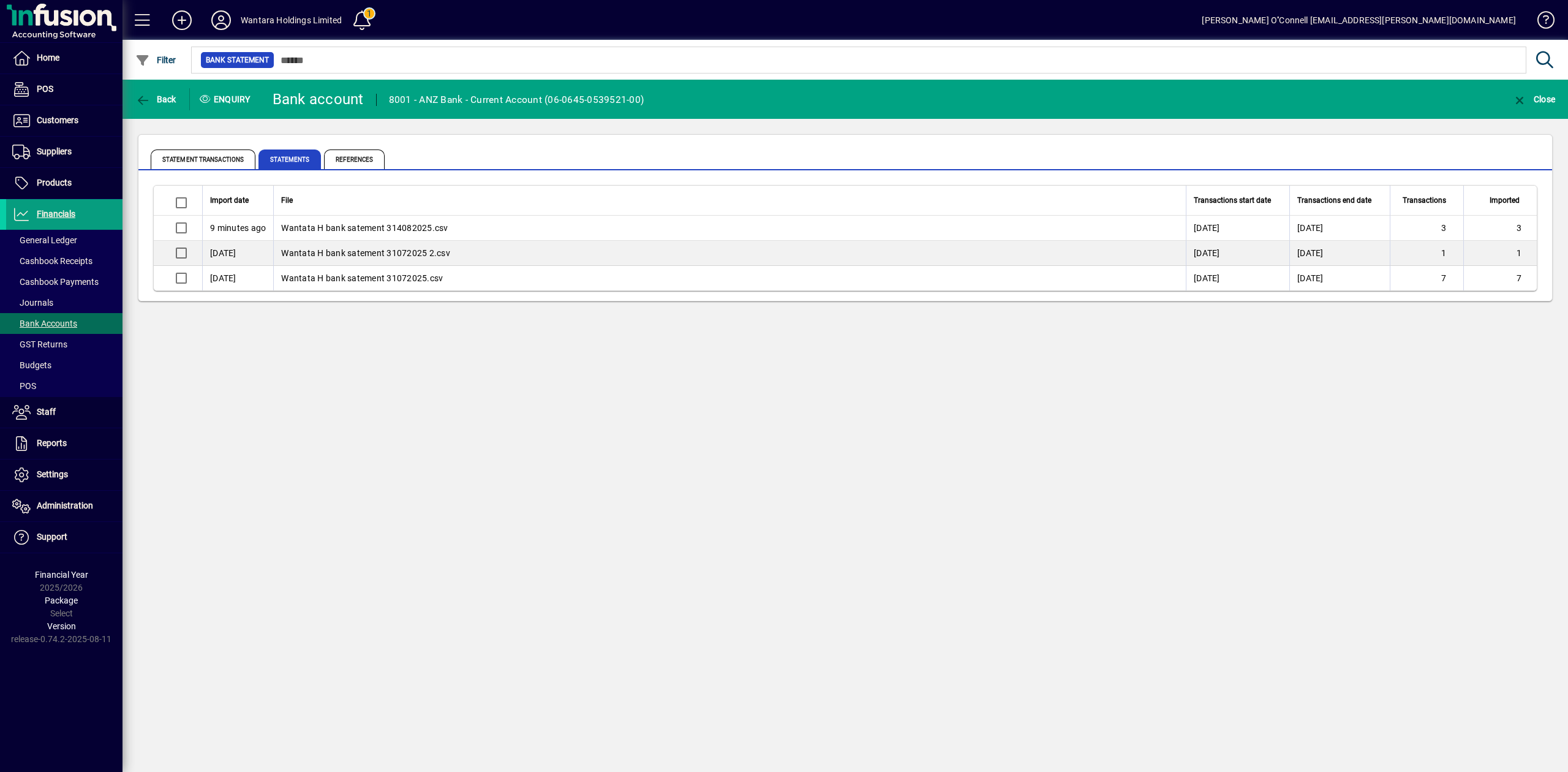
click at [356, 229] on span "Wantata H bank satement 314082025.csv" at bounding box center [364, 227] width 166 height 10
click at [405, 221] on td "Wantata H bank satement 314082025.csv" at bounding box center [729, 228] width 913 height 25
click at [1519, 152] on span "Delete" at bounding box center [1514, 153] width 35 height 21
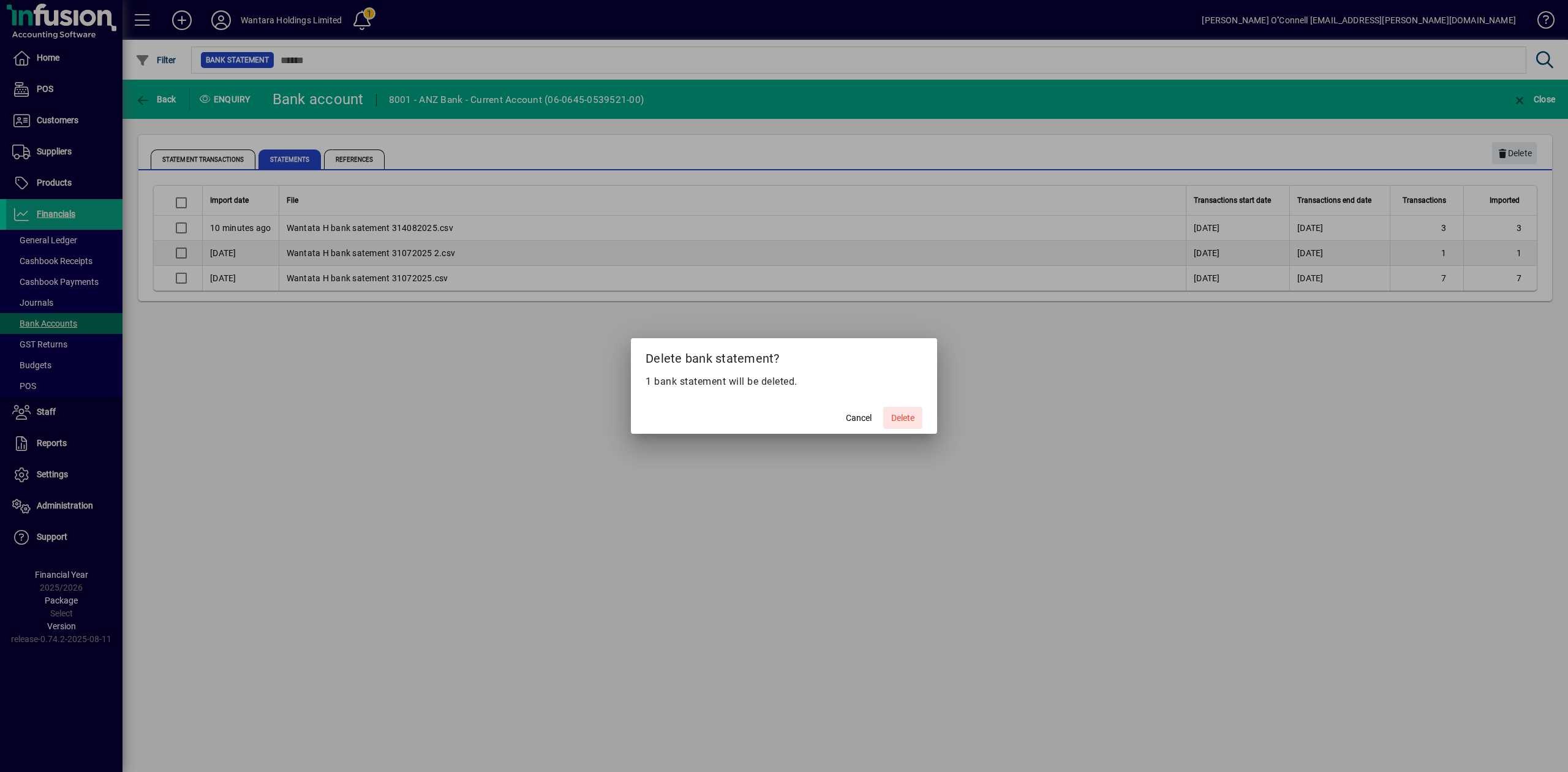
click at [913, 419] on span "Delete" at bounding box center [903, 417] width 23 height 13
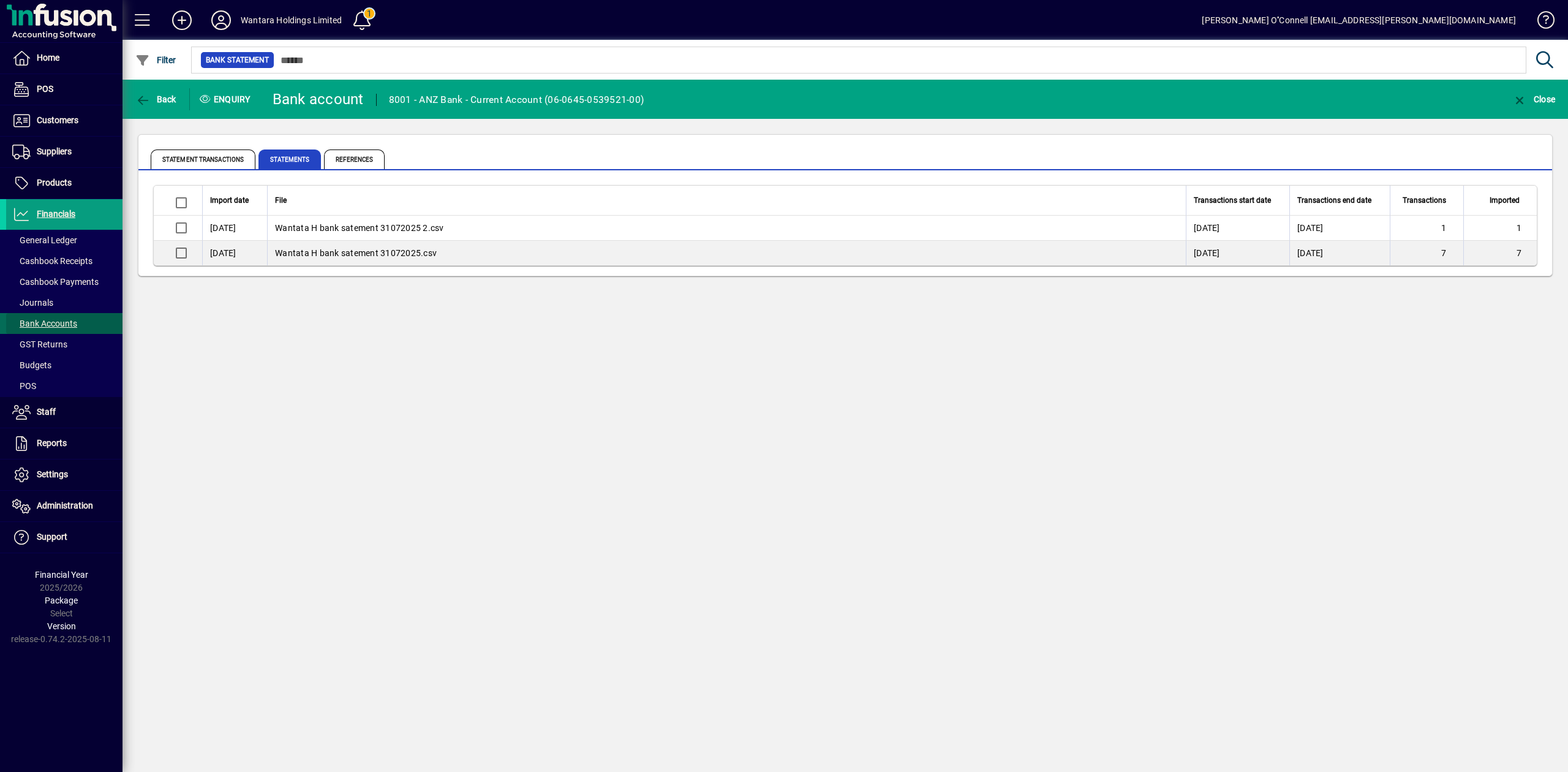
click at [64, 325] on span "Bank Accounts" at bounding box center [44, 323] width 65 height 10
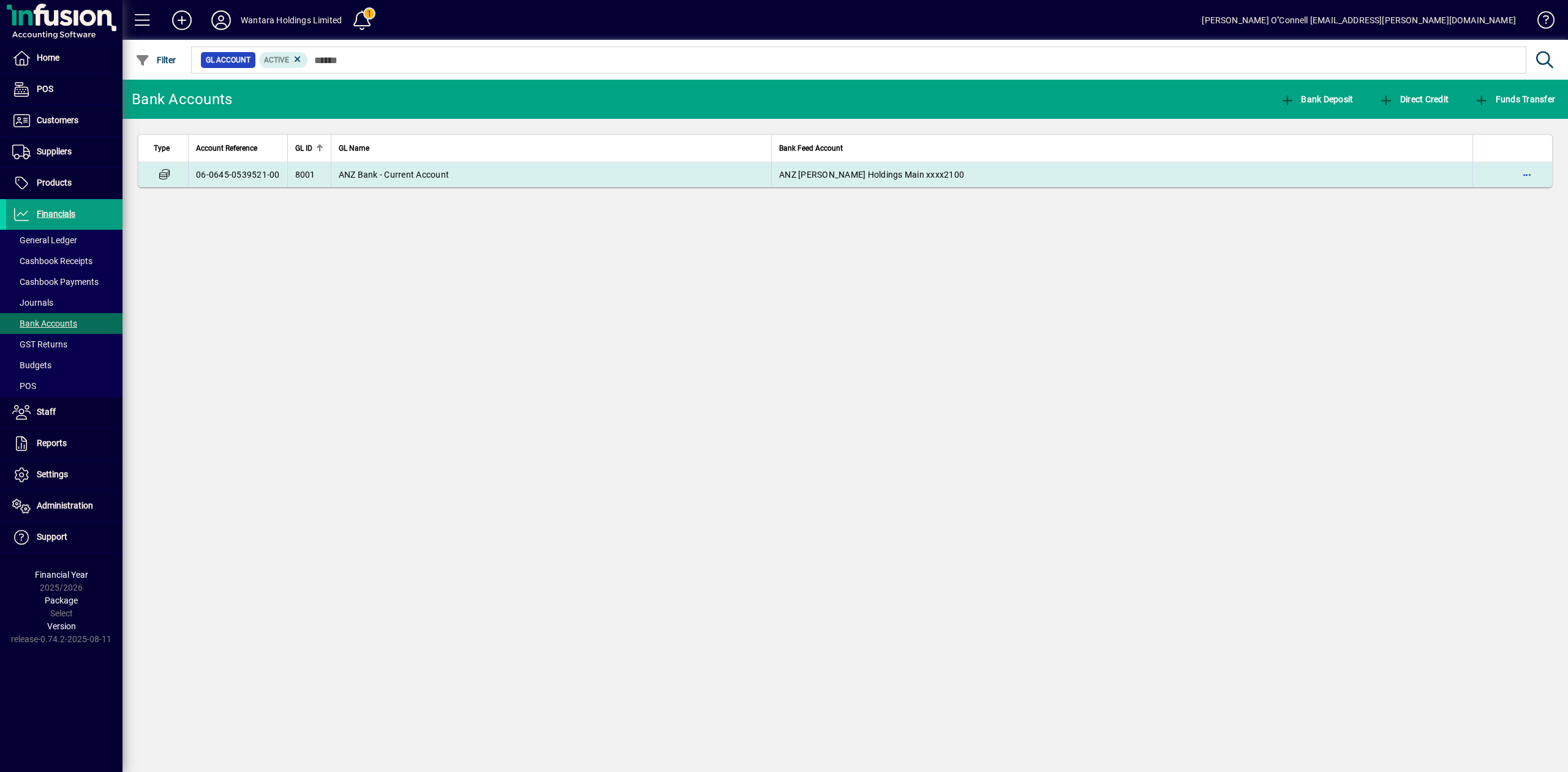
click at [437, 178] on span "ANZ Bank - Current Account" at bounding box center [394, 174] width 111 height 10
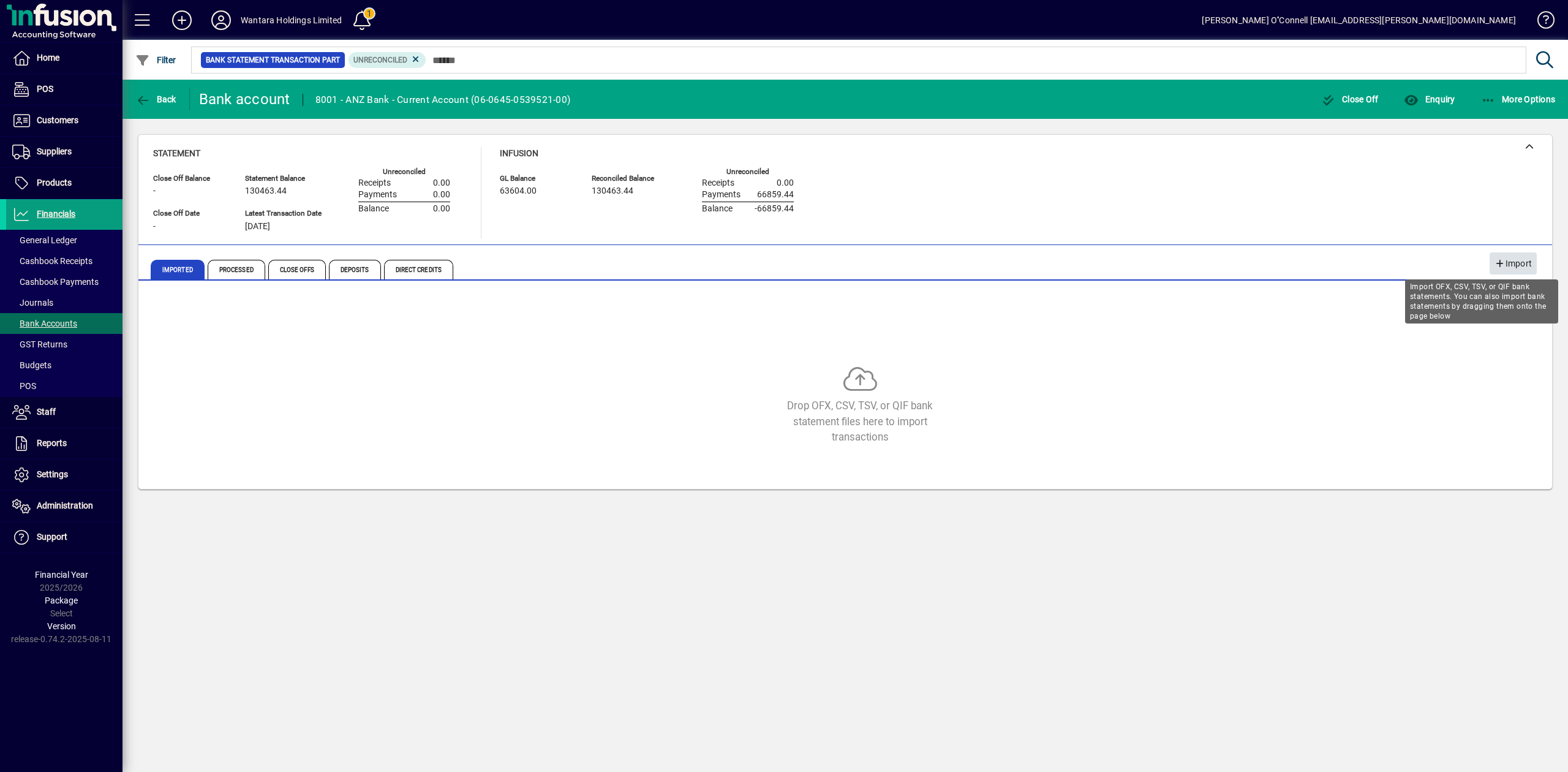
click at [1516, 268] on span "Import" at bounding box center [1513, 264] width 37 height 21
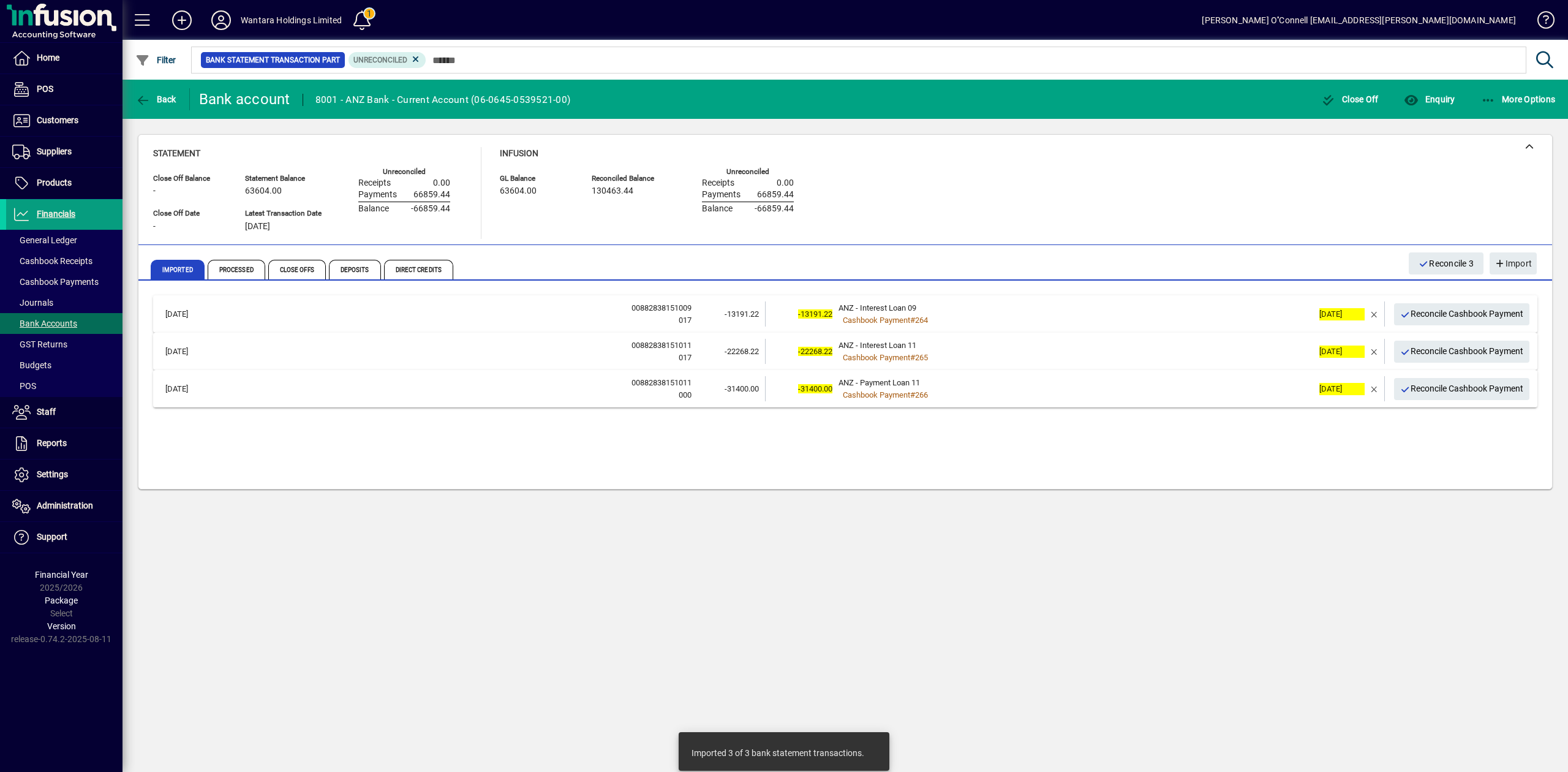
click at [1031, 545] on div "Back Bank account 8001 - ANZ Bank - Current Account (06-0645-0539521-00) Close …" at bounding box center [845, 425] width 1445 height 692
click at [1007, 199] on div "Statement Close Off Balance - Close Off Date - Statement Balance 63604.00 Lates…" at bounding box center [845, 193] width 1384 height 92
click at [219, 17] on icon at bounding box center [221, 21] width 25 height 20
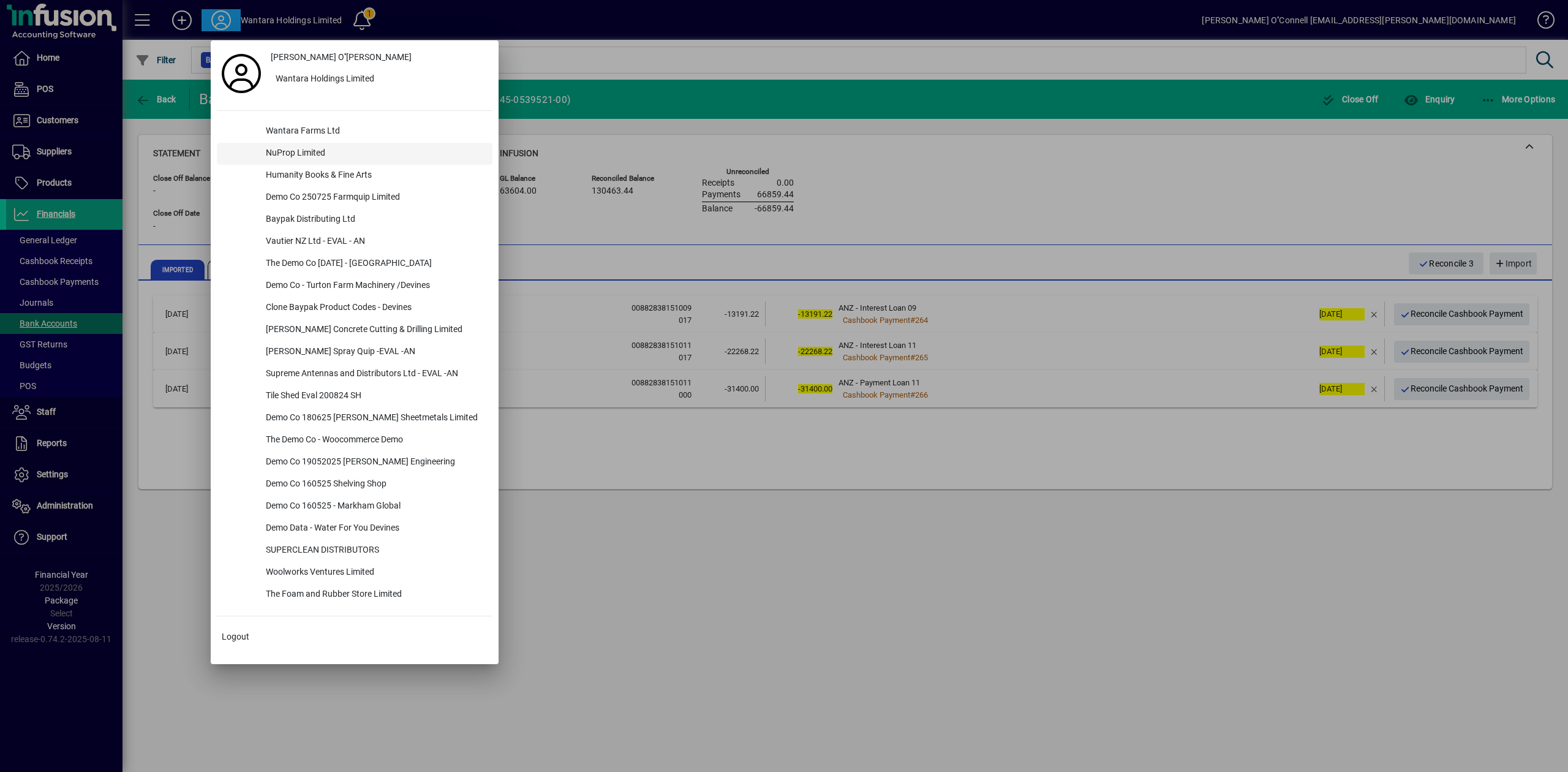
click at [319, 148] on div "NuProp Limited" at bounding box center [374, 153] width 237 height 22
